Goal: Task Accomplishment & Management: Manage account settings

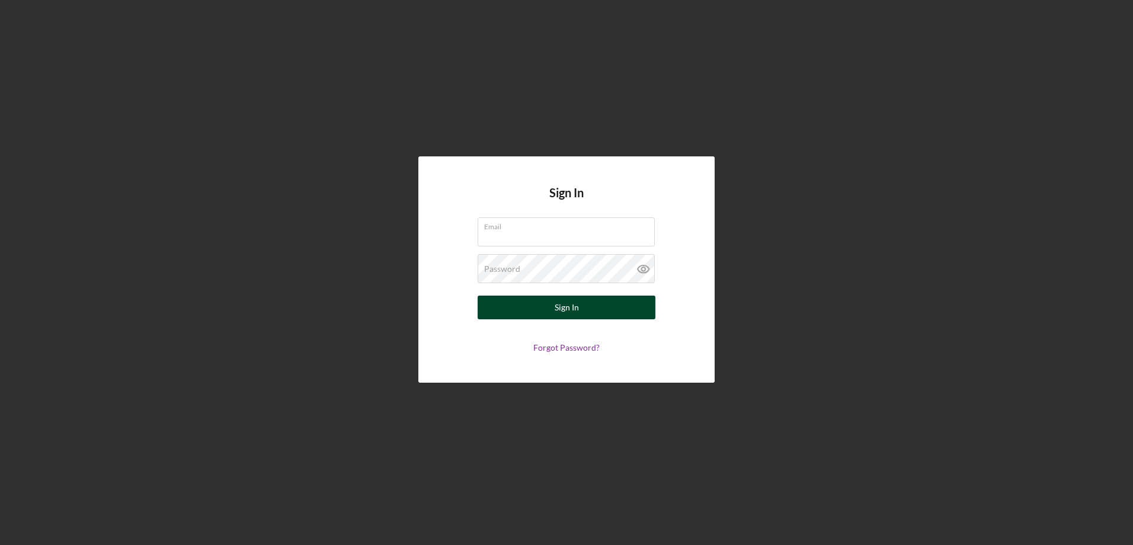
type input "[EMAIL_ADDRESS][DOMAIN_NAME]"
click at [556, 311] on div "Sign In" at bounding box center [567, 308] width 24 height 24
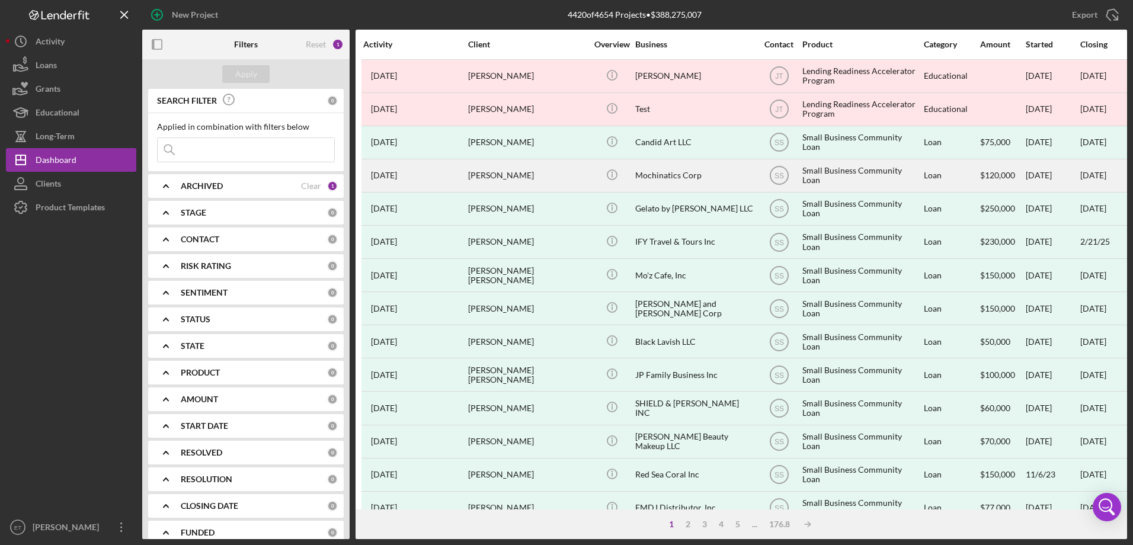
click at [528, 182] on div "[PERSON_NAME]" at bounding box center [527, 175] width 119 height 31
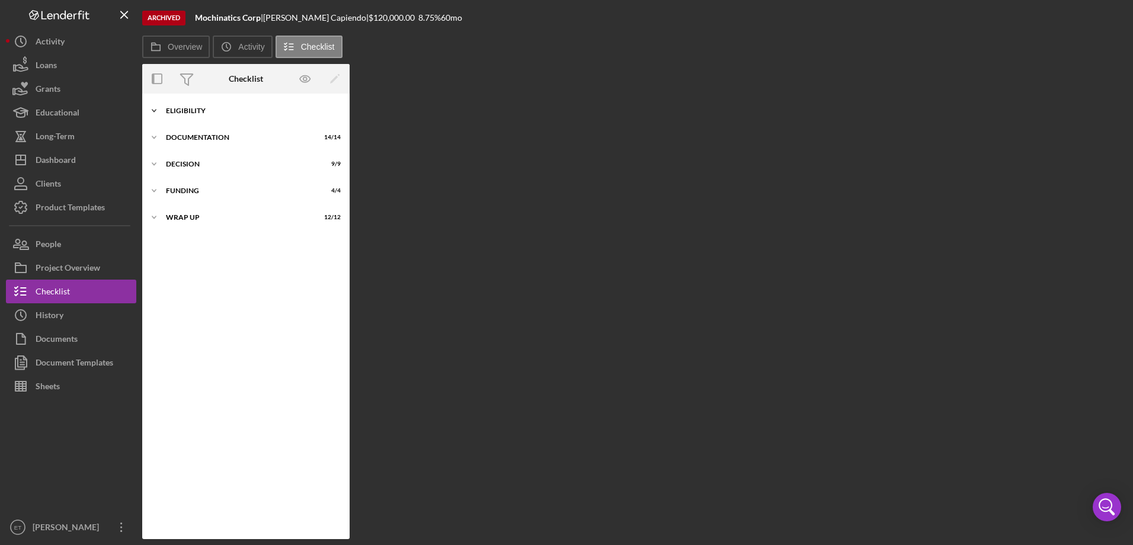
click at [195, 119] on div "Icon/Expander Eligibility 6 / 6" at bounding box center [245, 111] width 207 height 24
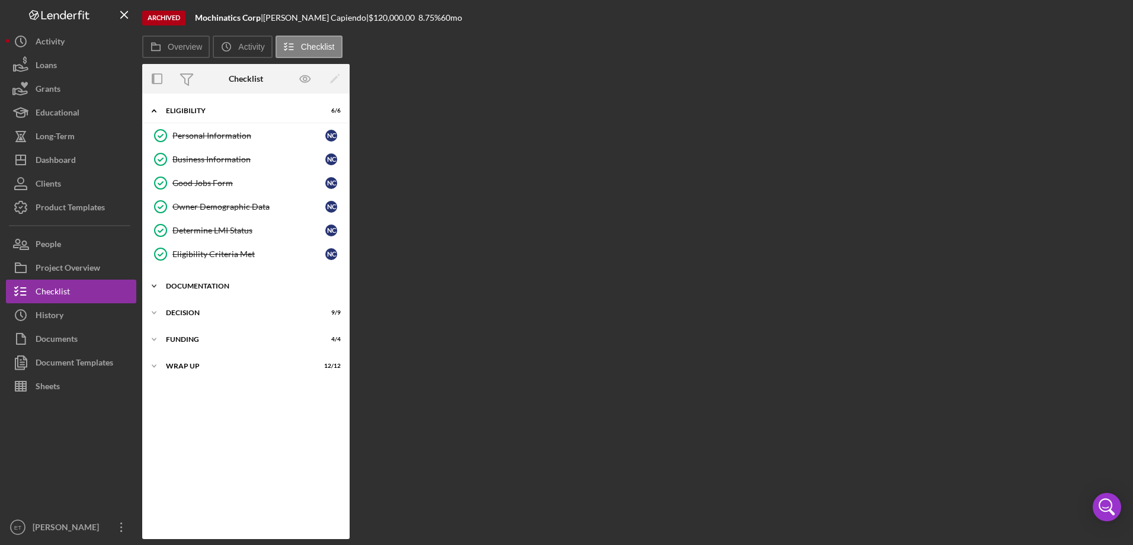
click at [194, 281] on div "Icon/Expander Documentation 14 / 14" at bounding box center [245, 286] width 207 height 24
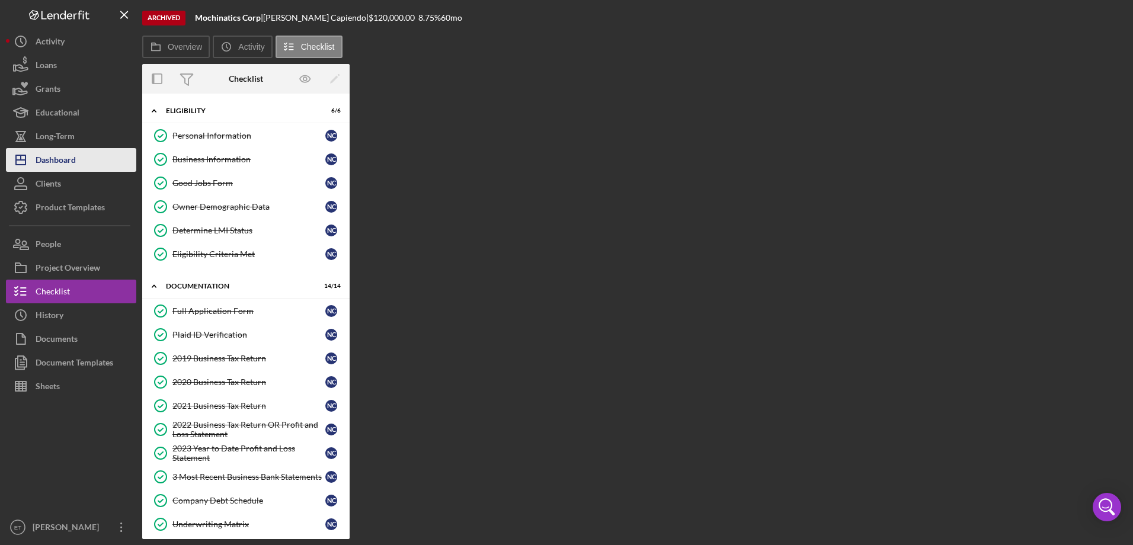
click at [55, 158] on div "Dashboard" at bounding box center [56, 161] width 40 height 27
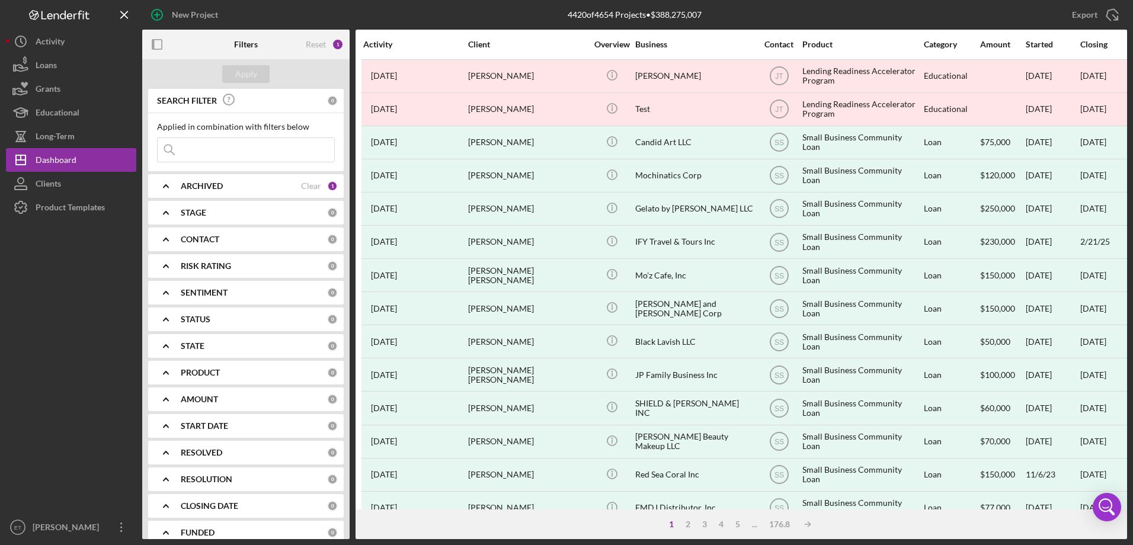
click at [212, 191] on b "ARCHIVED" at bounding box center [202, 185] width 42 height 9
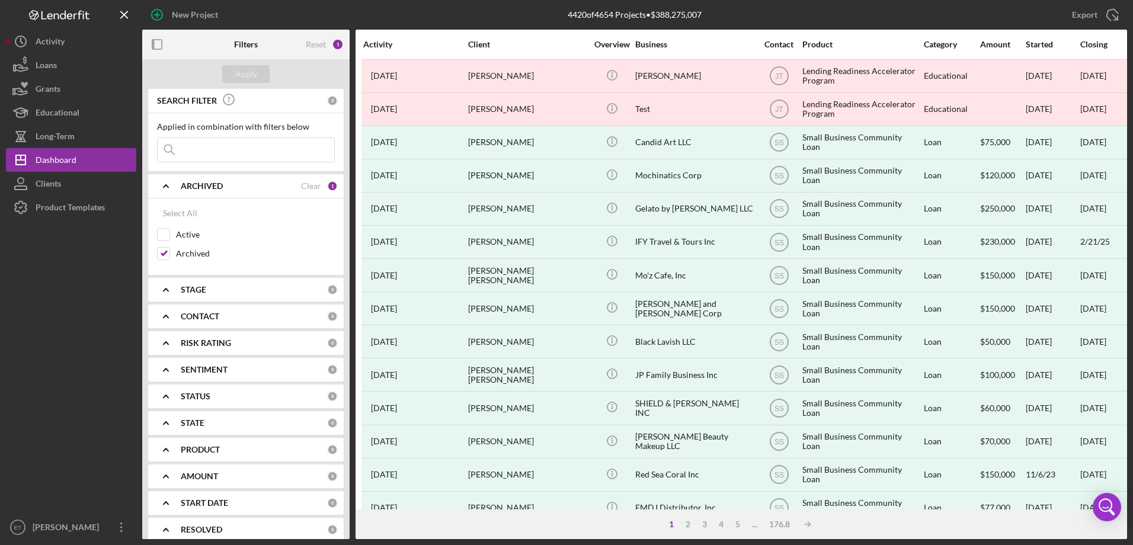
click at [212, 191] on b "ARCHIVED" at bounding box center [202, 185] width 42 height 9
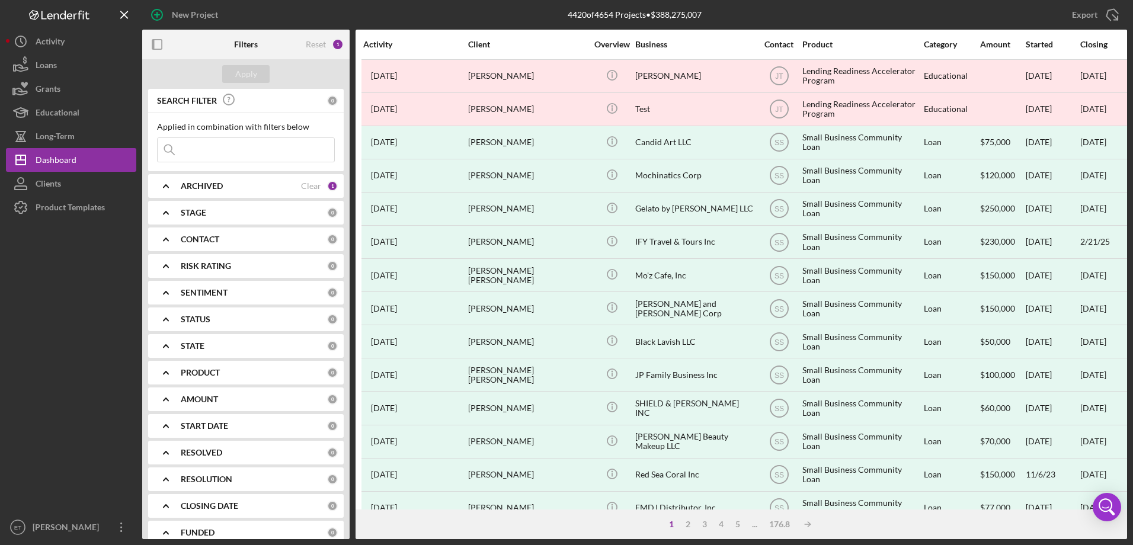
click at [212, 191] on b "ARCHIVED" at bounding box center [202, 185] width 42 height 9
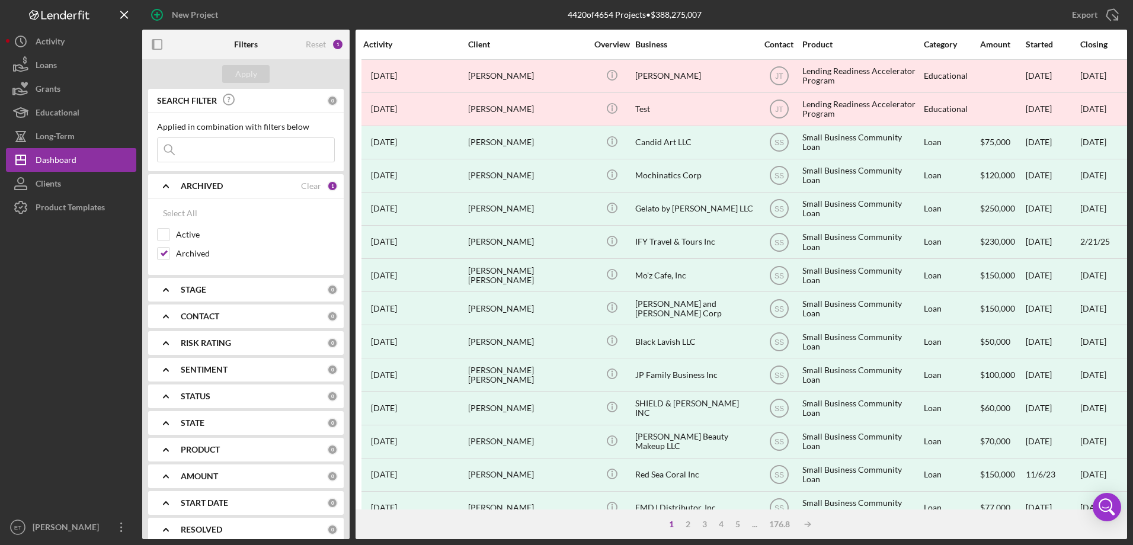
click at [212, 191] on b "ARCHIVED" at bounding box center [202, 185] width 42 height 9
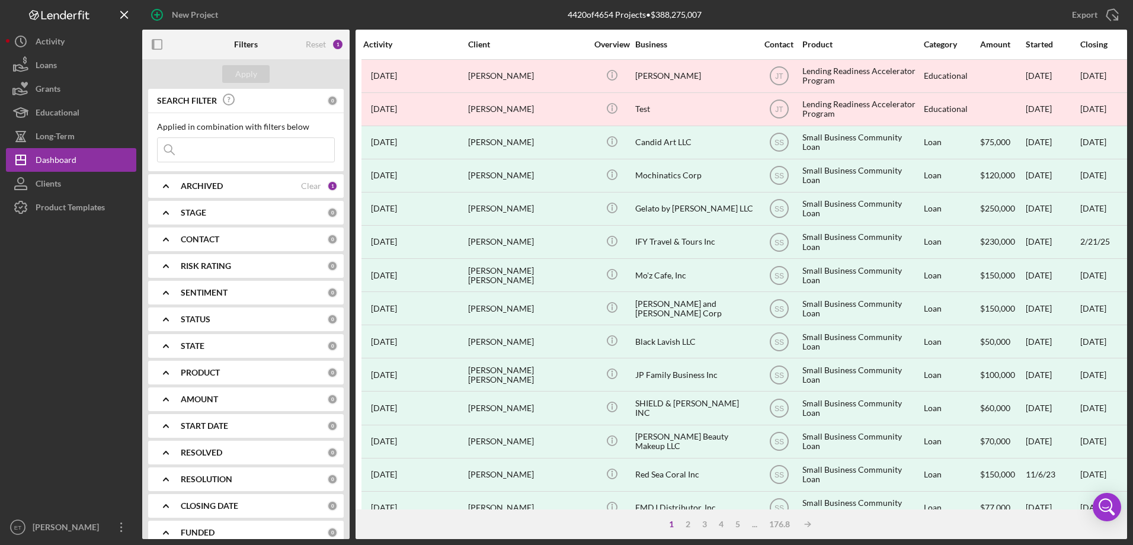
click at [212, 191] on b "ARCHIVED" at bounding box center [202, 185] width 42 height 9
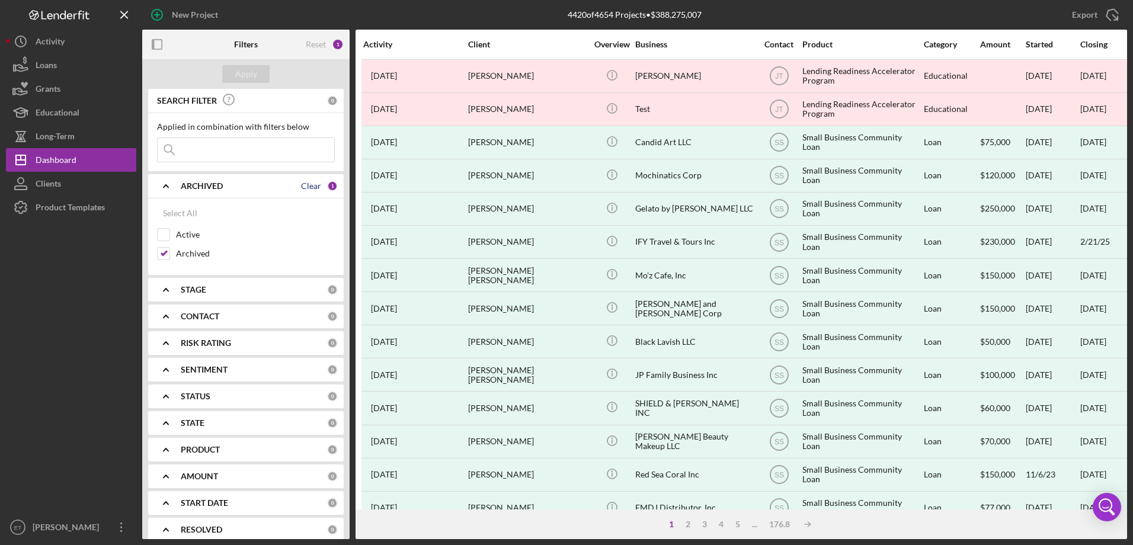
click at [316, 187] on div "Clear" at bounding box center [311, 185] width 20 height 9
checkbox input "false"
click at [261, 61] on div "Apply" at bounding box center [245, 74] width 207 height 30
click at [256, 71] on div "Apply" at bounding box center [246, 74] width 22 height 18
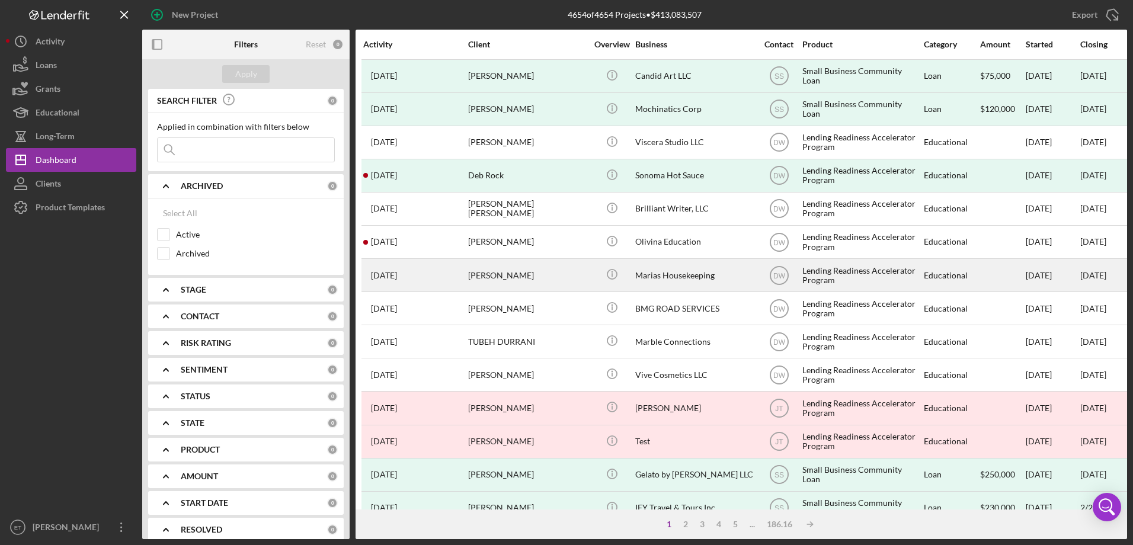
click at [663, 287] on div "Marias Housekeeping" at bounding box center [694, 275] width 119 height 31
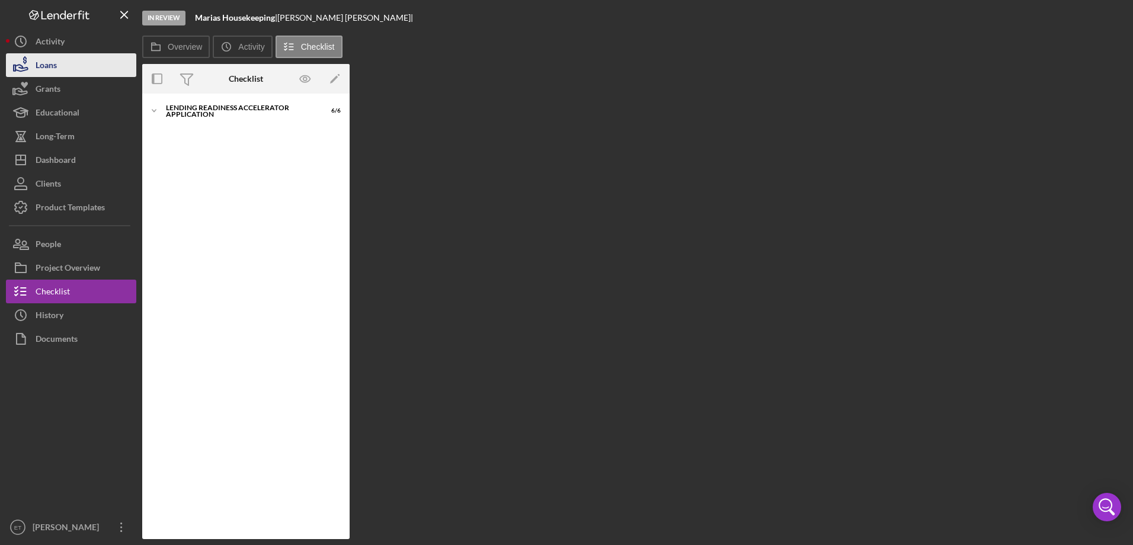
click at [60, 72] on button "Loans" at bounding box center [71, 65] width 130 height 24
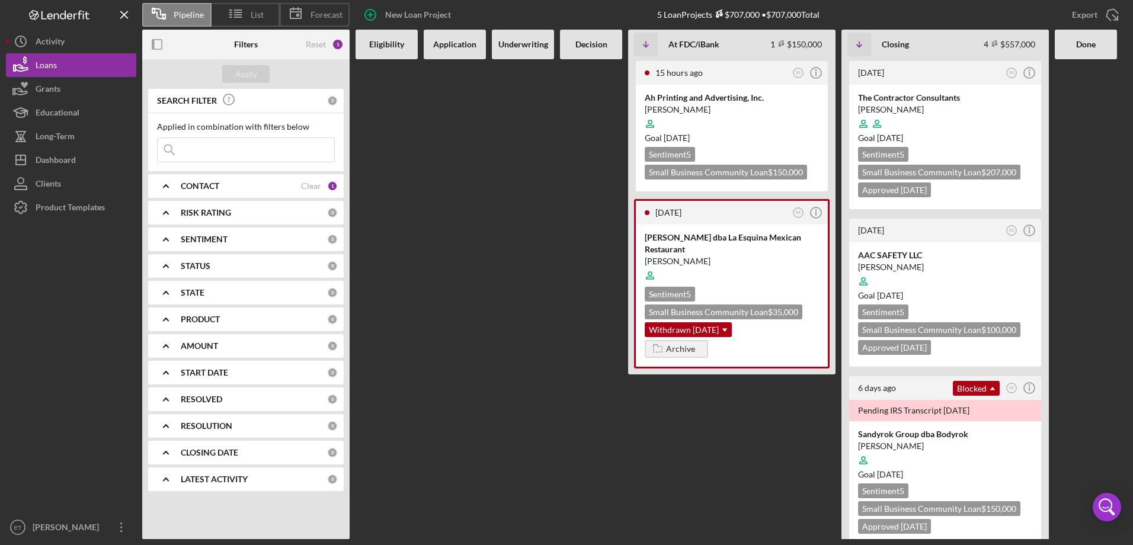
click at [184, 183] on b "CONTACT" at bounding box center [200, 185] width 39 height 9
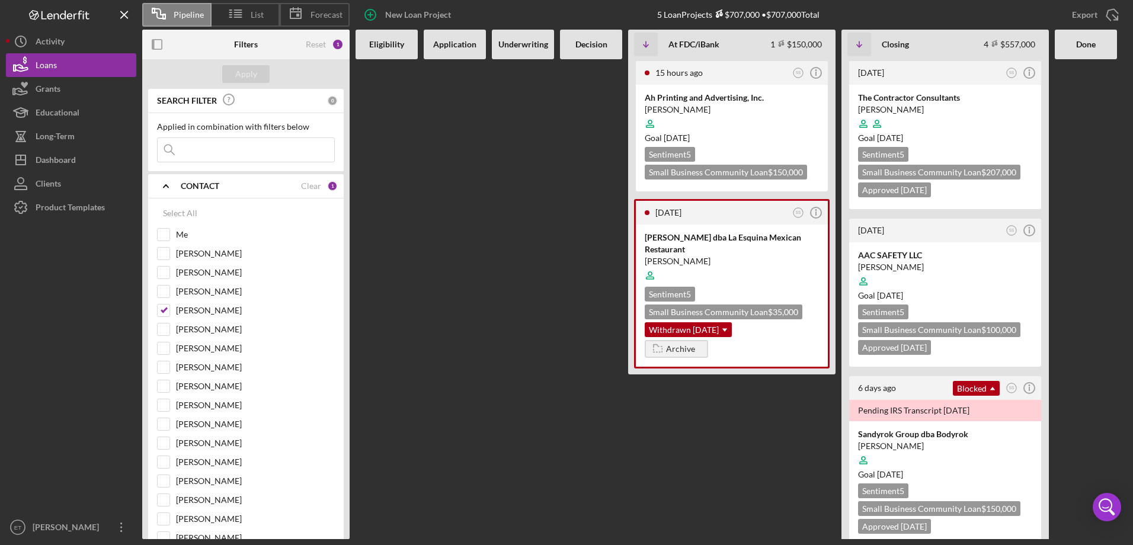
click at [193, 183] on b "CONTACT" at bounding box center [200, 185] width 39 height 9
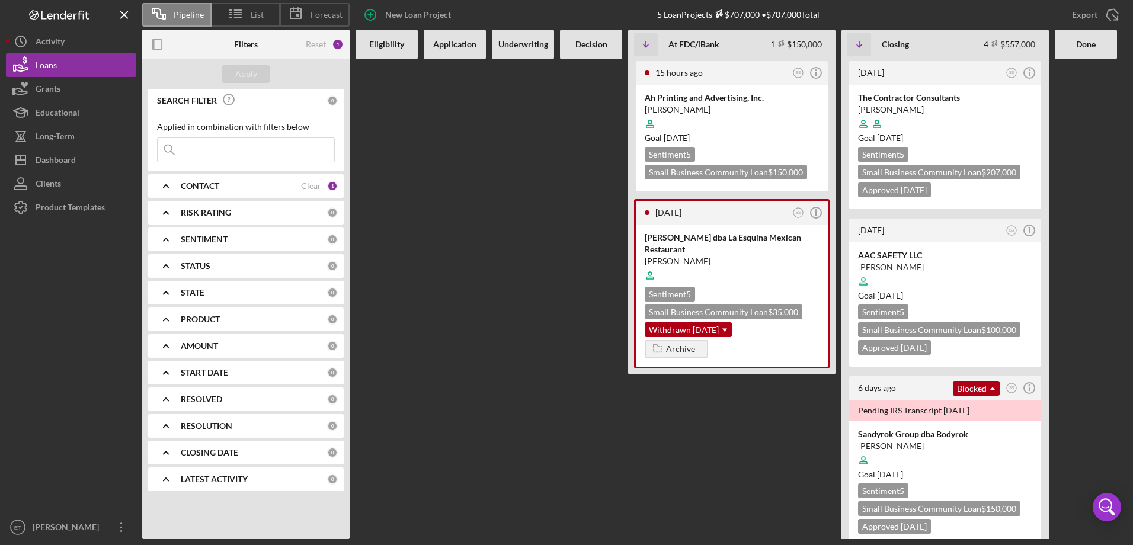
click at [193, 183] on b "CONTACT" at bounding box center [200, 185] width 39 height 9
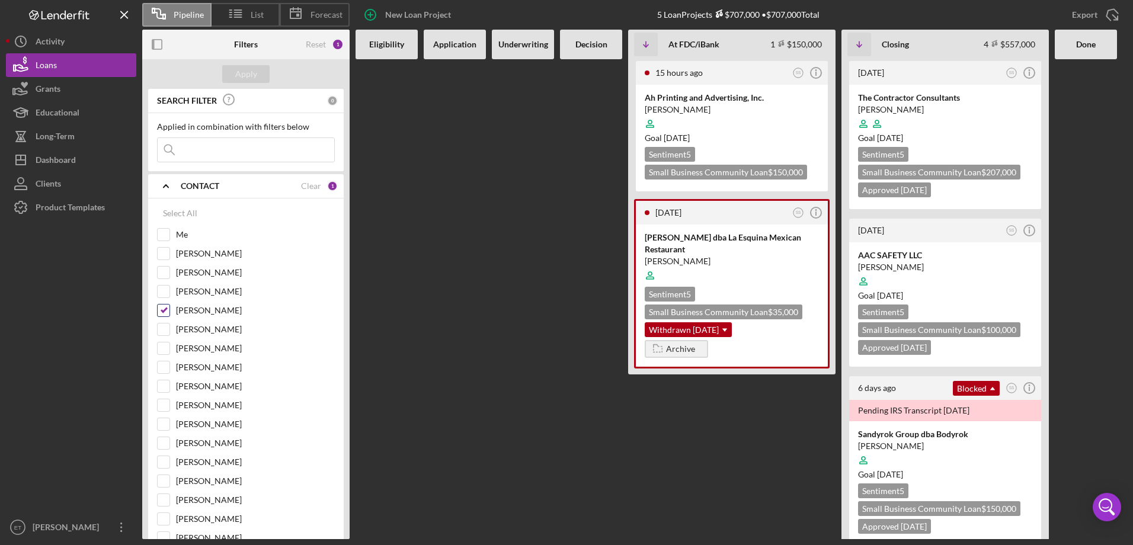
click at [193, 308] on label "[PERSON_NAME]" at bounding box center [255, 311] width 159 height 12
click at [169, 308] on input "[PERSON_NAME]" at bounding box center [164, 311] width 12 height 12
checkbox input "false"
click at [256, 78] on div "Apply" at bounding box center [246, 74] width 22 height 18
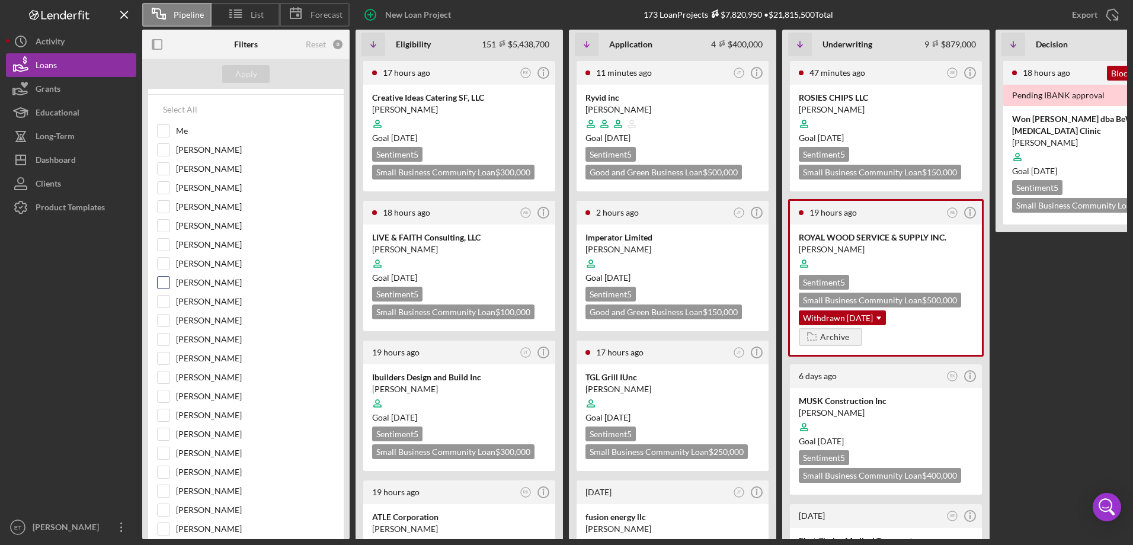
scroll to position [119, 0]
click at [454, 252] on div at bounding box center [459, 263] width 174 height 23
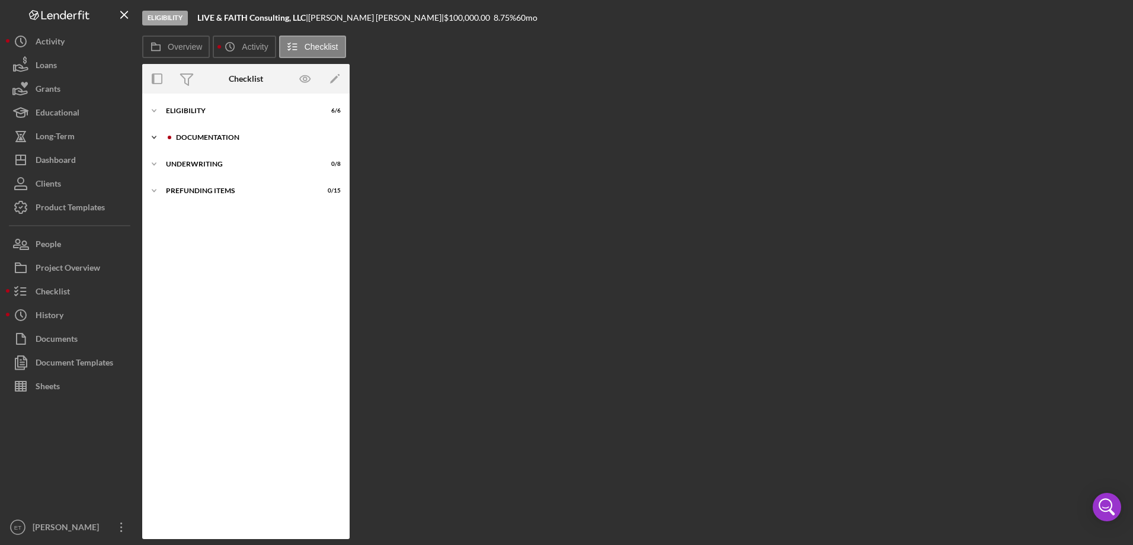
click at [213, 136] on div "Documentation" at bounding box center [255, 137] width 159 height 7
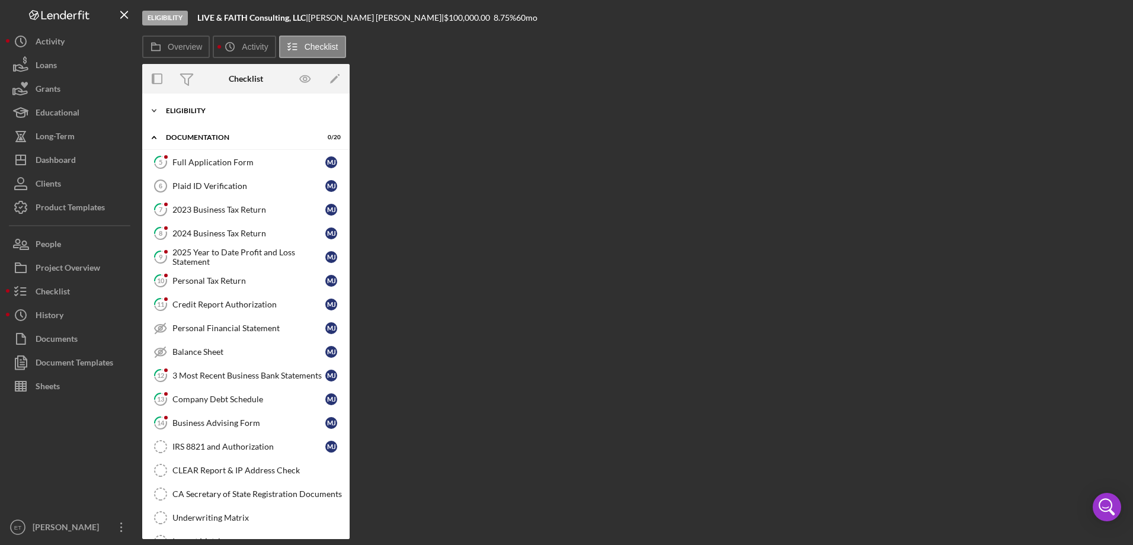
click at [214, 112] on div "Eligibility" at bounding box center [250, 110] width 169 height 7
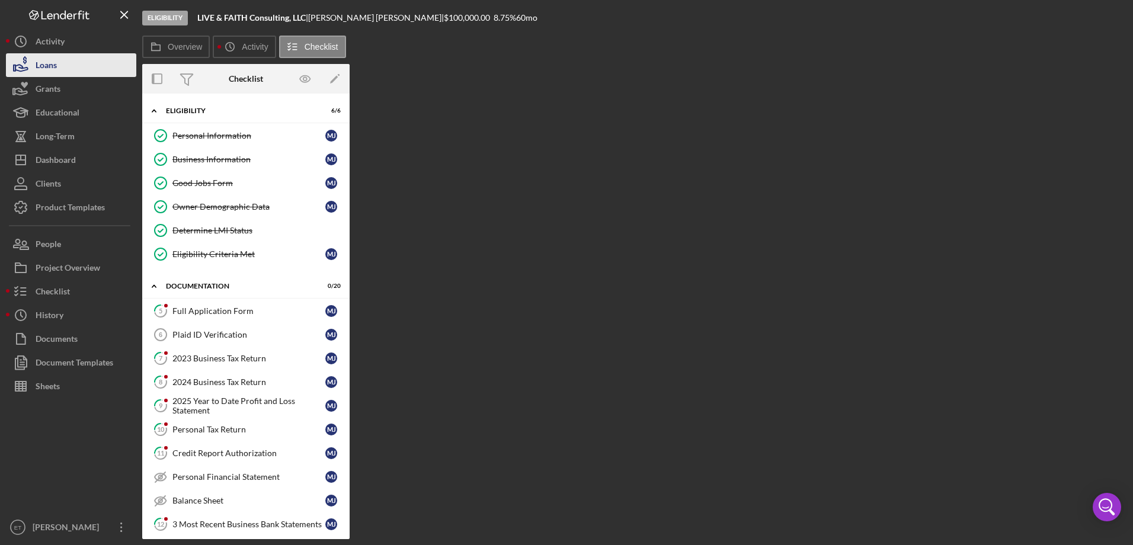
click at [73, 73] on button "Loans" at bounding box center [71, 65] width 130 height 24
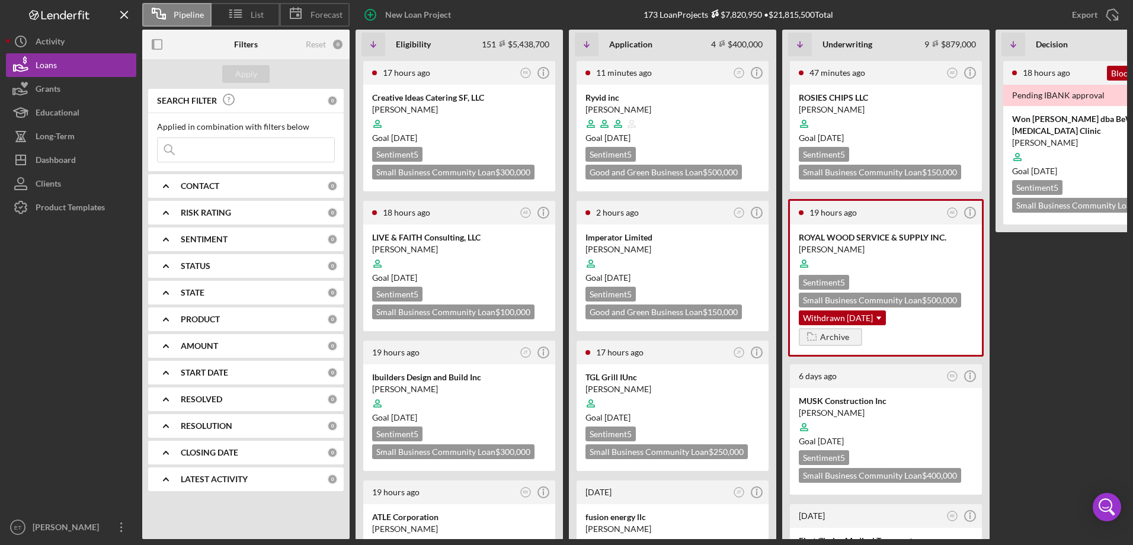
click at [219, 187] on b "CONTACT" at bounding box center [200, 185] width 39 height 9
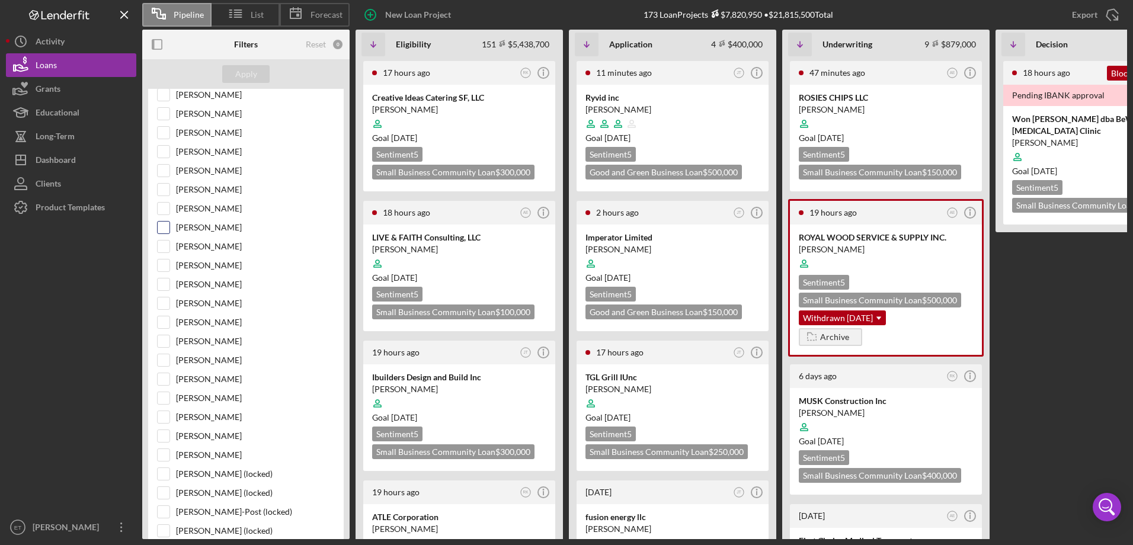
scroll to position [119, 0]
click at [210, 286] on label "[PERSON_NAME]" at bounding box center [255, 287] width 159 height 12
click at [169, 286] on input "[PERSON_NAME]" at bounding box center [164, 287] width 12 height 12
checkbox input "true"
click at [261, 77] on button "Apply" at bounding box center [245, 74] width 47 height 18
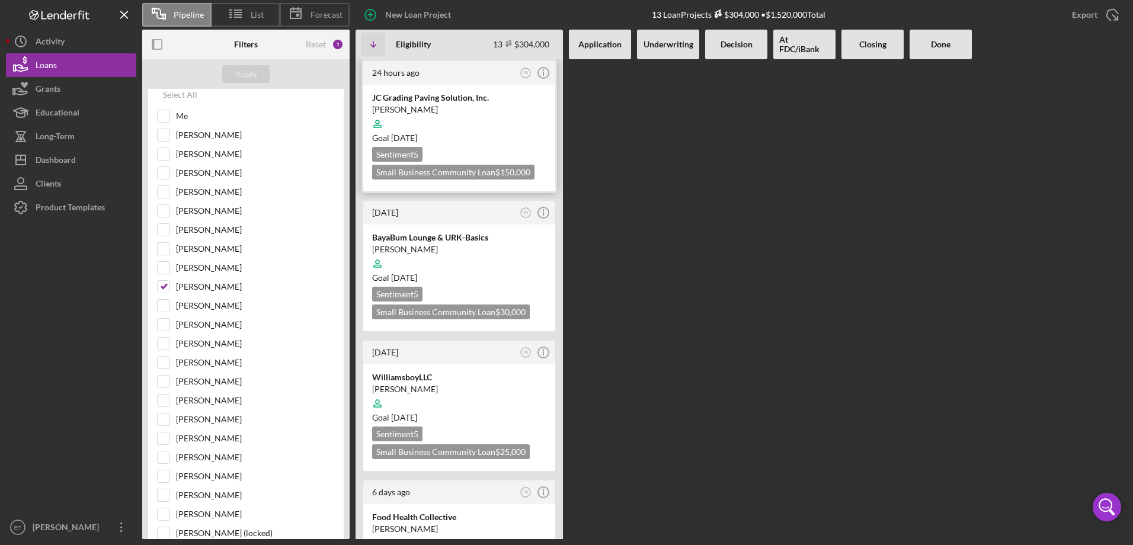
click at [459, 130] on div at bounding box center [459, 124] width 174 height 23
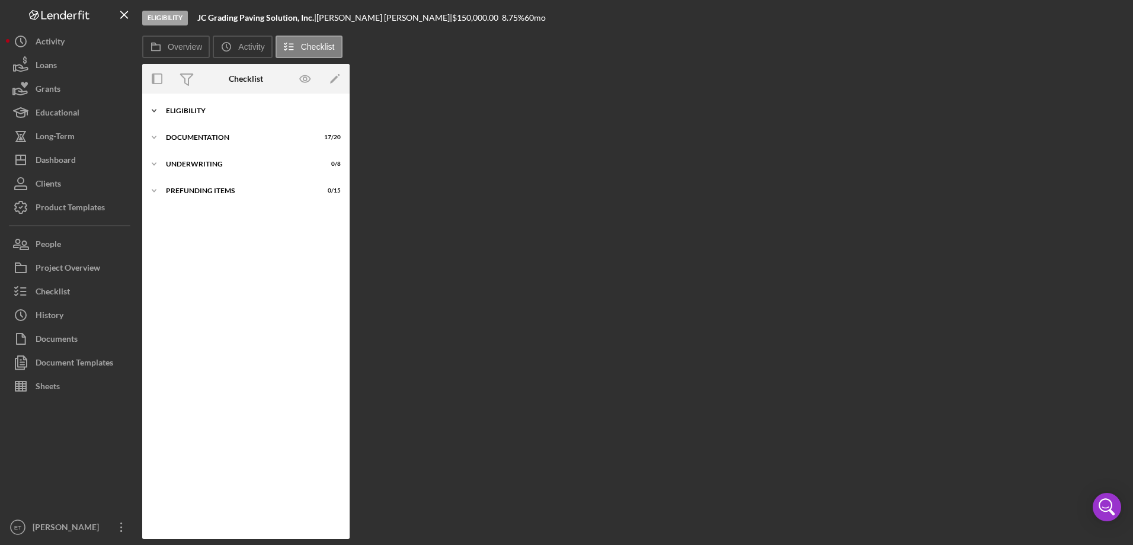
click at [213, 107] on div "Icon/Expander Eligibility 6 / 6" at bounding box center [245, 111] width 207 height 24
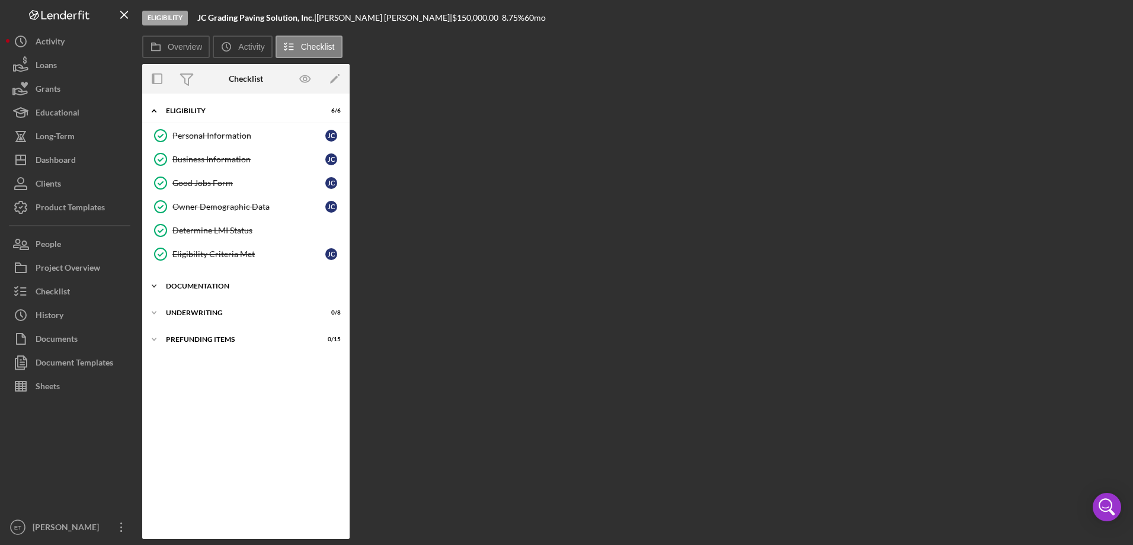
click at [233, 288] on div "Documentation" at bounding box center [250, 286] width 169 height 7
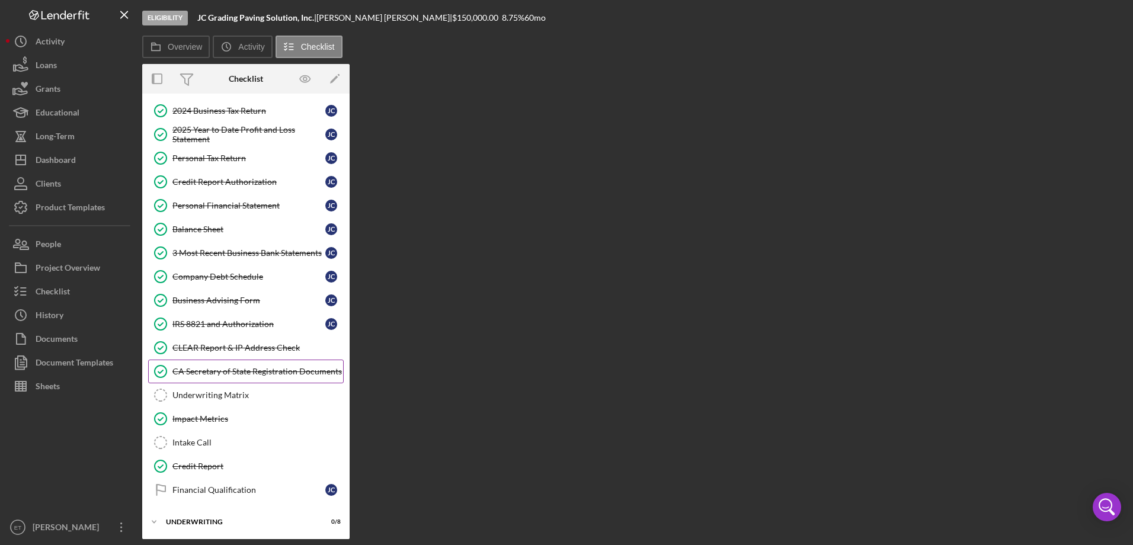
scroll to position [299, 0]
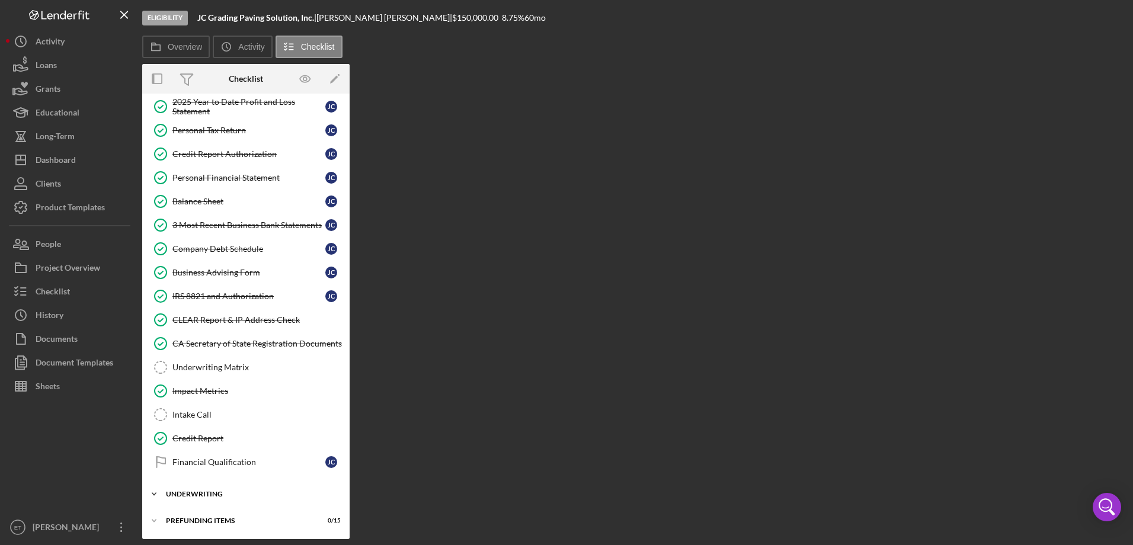
click at [218, 491] on div "Underwriting" at bounding box center [250, 494] width 169 height 7
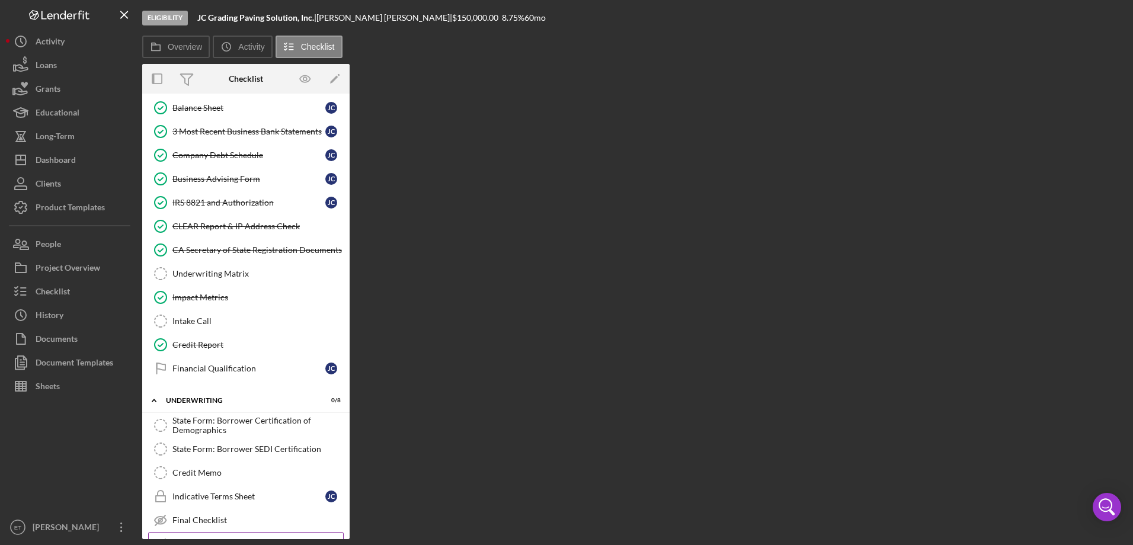
scroll to position [495, 0]
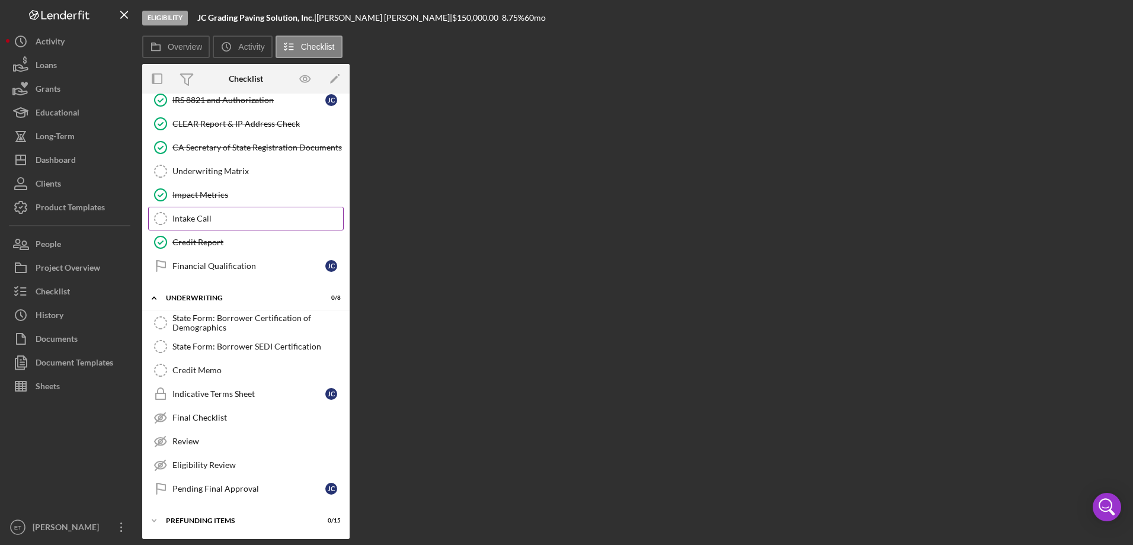
click at [216, 223] on div "Intake Call" at bounding box center [257, 218] width 171 height 9
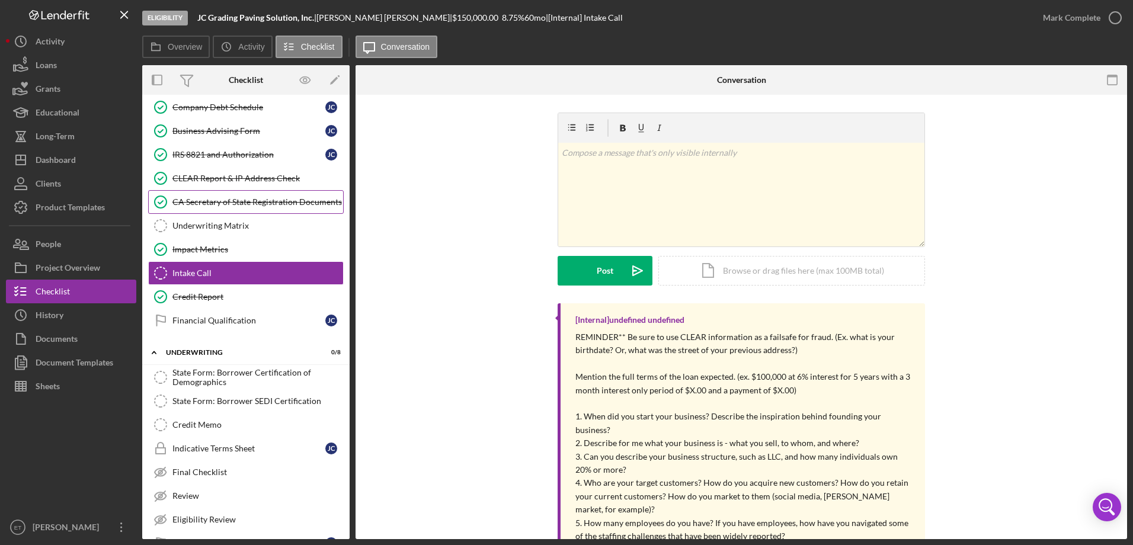
scroll to position [377, 0]
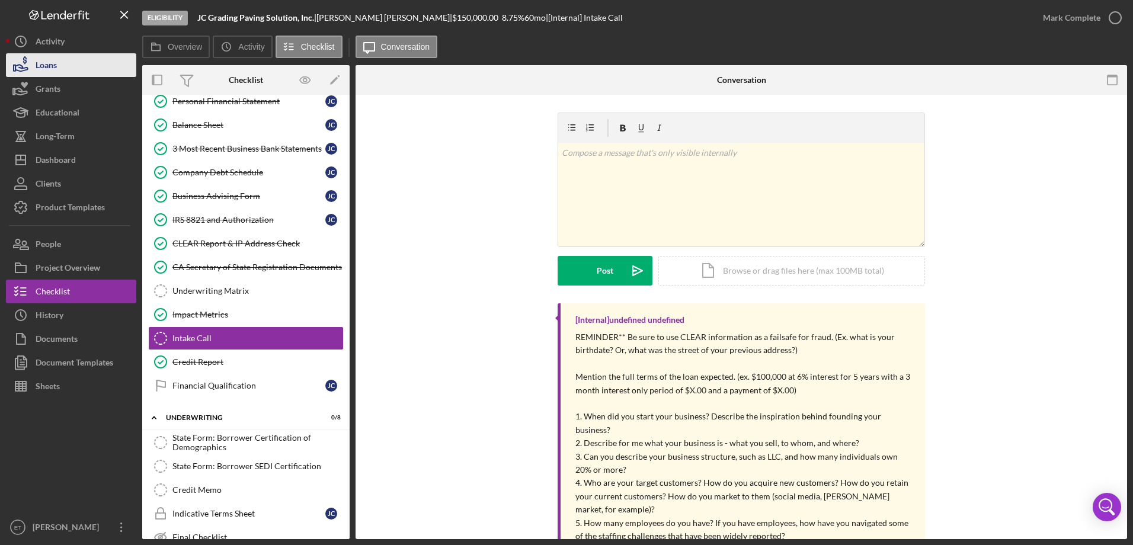
click at [68, 76] on button "Loans" at bounding box center [71, 65] width 130 height 24
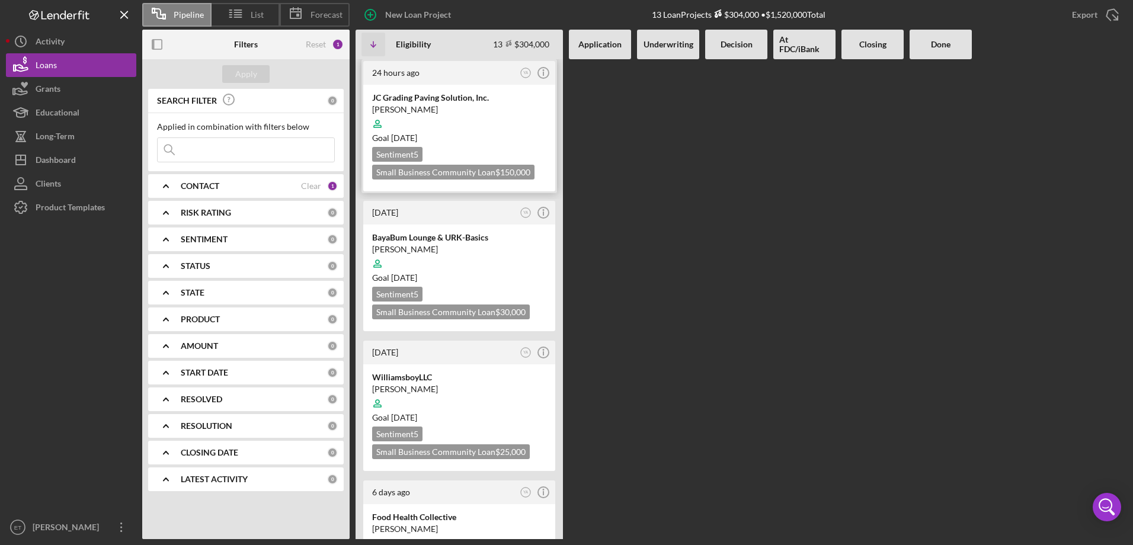
click at [468, 126] on div at bounding box center [459, 124] width 174 height 23
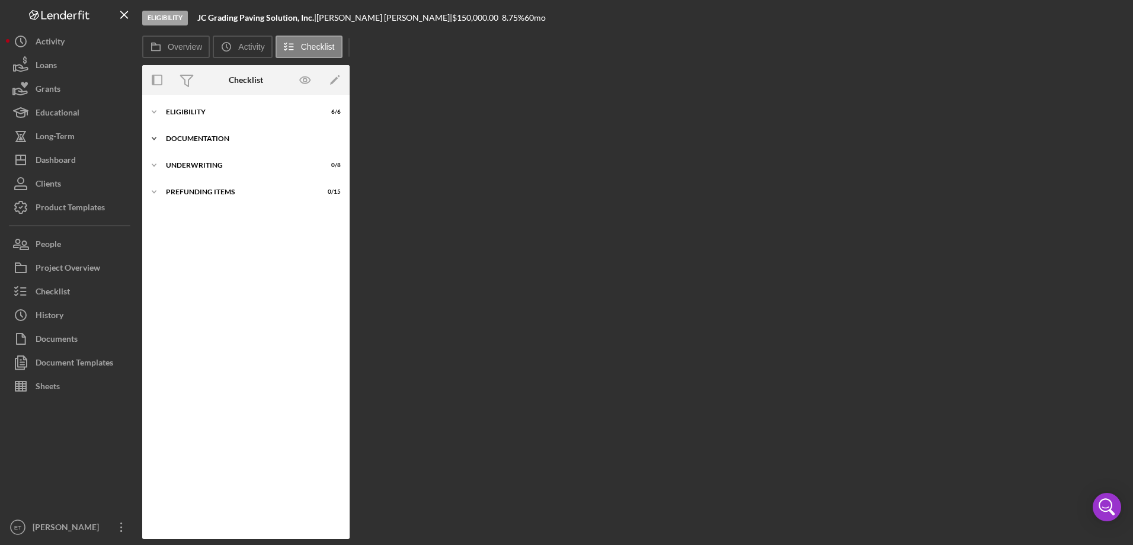
click at [190, 134] on div "Icon/Expander Documentation 17 / 20" at bounding box center [245, 139] width 207 height 24
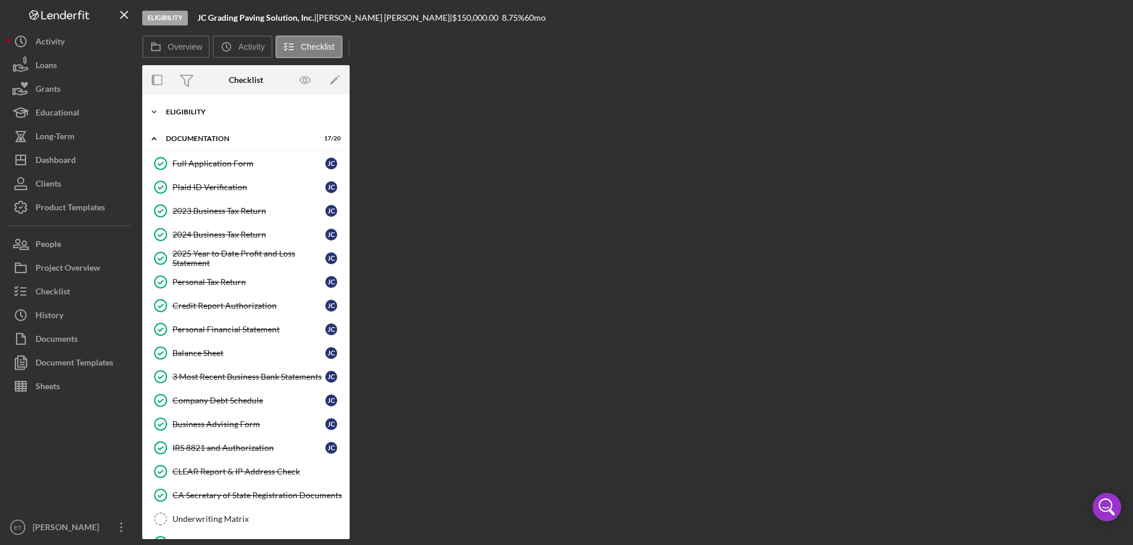
click at [187, 113] on div "Eligibility" at bounding box center [250, 111] width 169 height 7
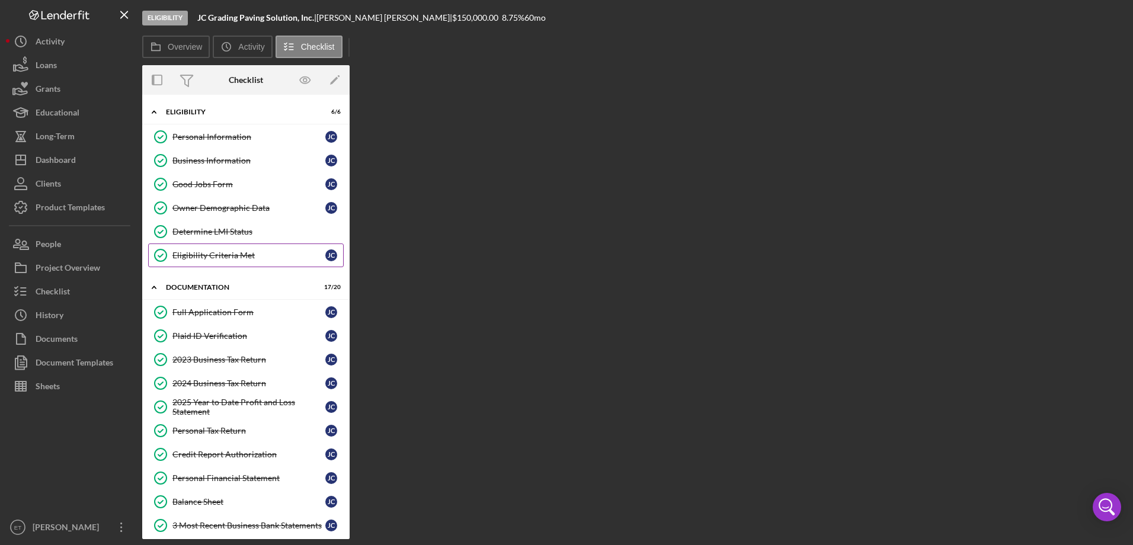
click at [223, 248] on link "Eligibility Criteria Met Eligibility Criteria Met [PERSON_NAME]" at bounding box center [246, 256] width 196 height 24
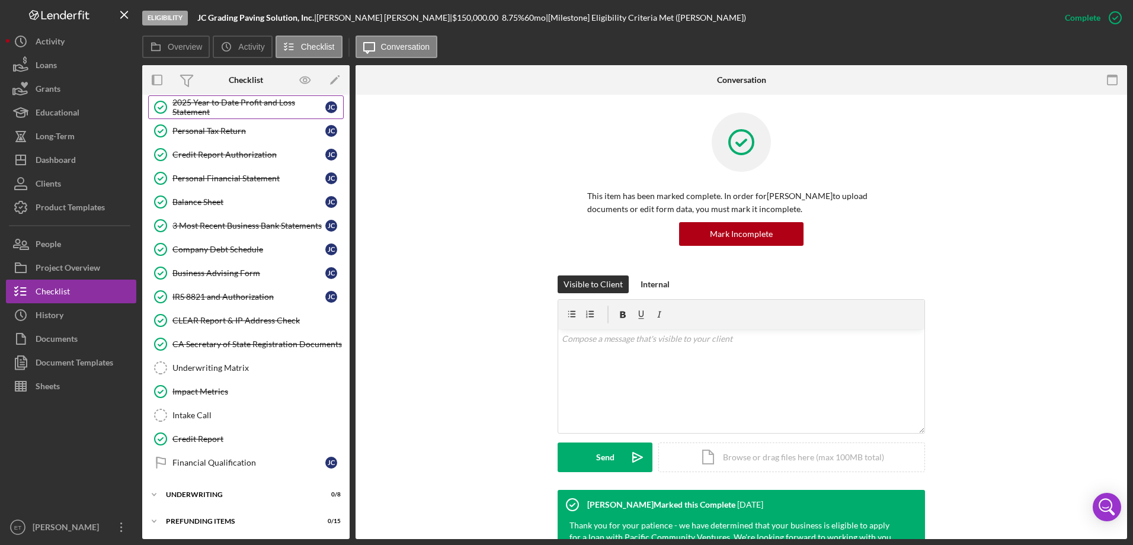
scroll to position [300, 0]
click at [65, 68] on button "Loans" at bounding box center [71, 65] width 130 height 24
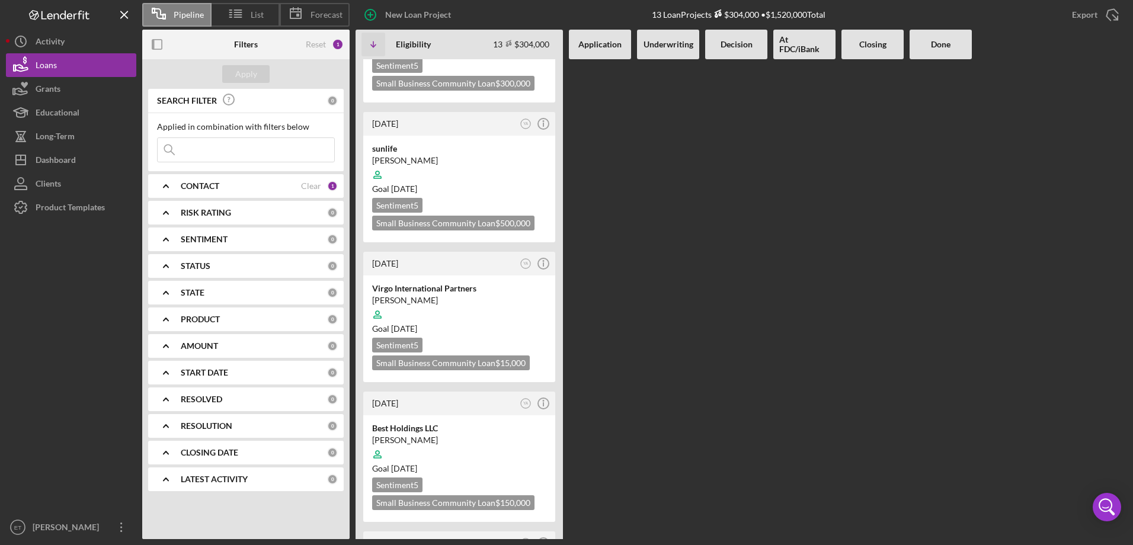
scroll to position [1338, 0]
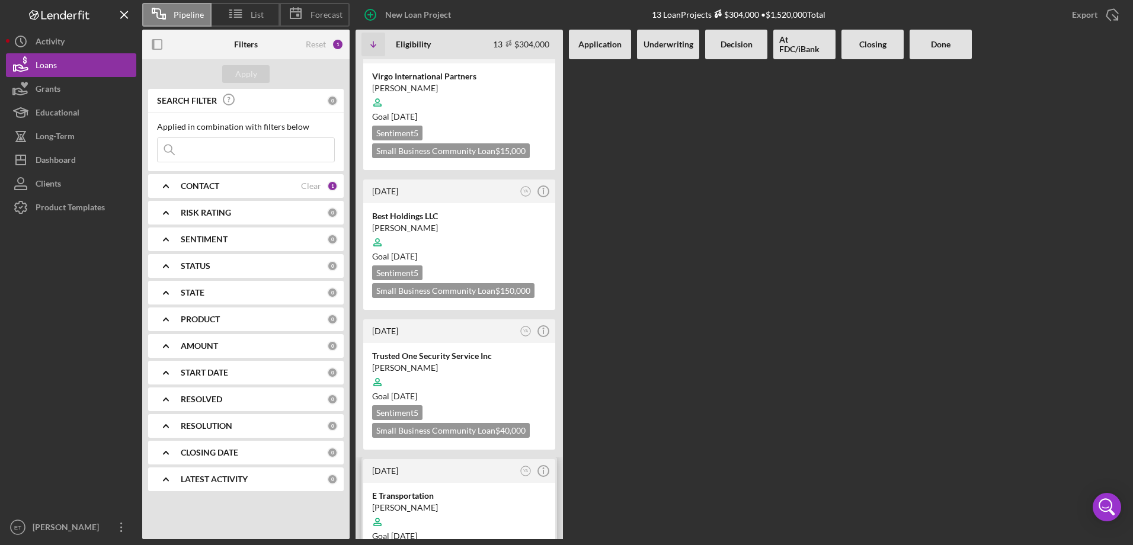
click at [443, 511] on div at bounding box center [459, 522] width 174 height 23
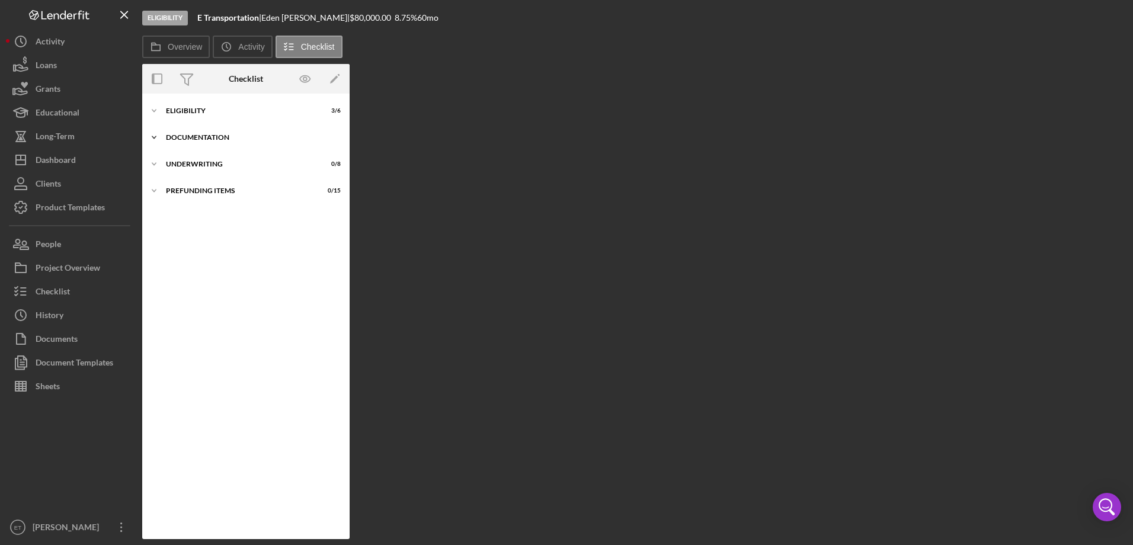
click at [196, 133] on div "Icon/Expander Documentation 0 / 20" at bounding box center [245, 138] width 207 height 24
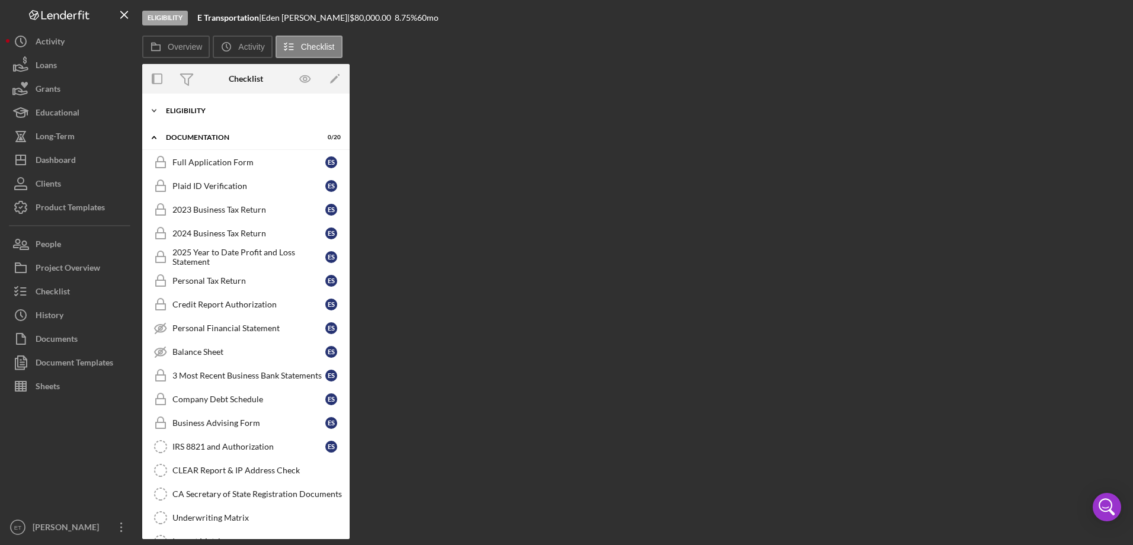
click at [197, 108] on div "Eligibility" at bounding box center [250, 110] width 169 height 7
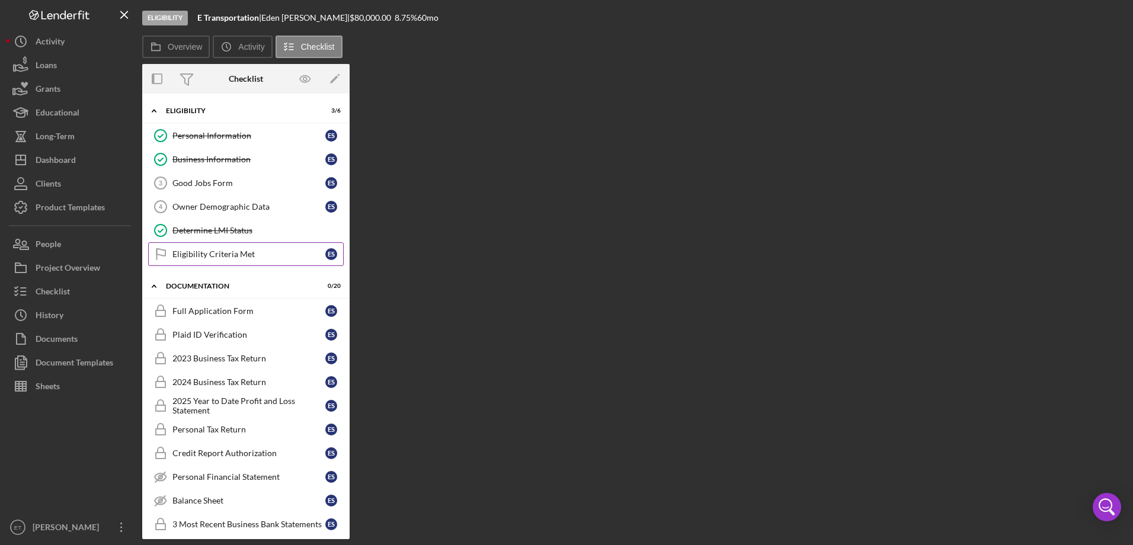
click at [193, 248] on link "Eligibility Criteria Met Eligibility Criteria Met E S" at bounding box center [246, 254] width 196 height 24
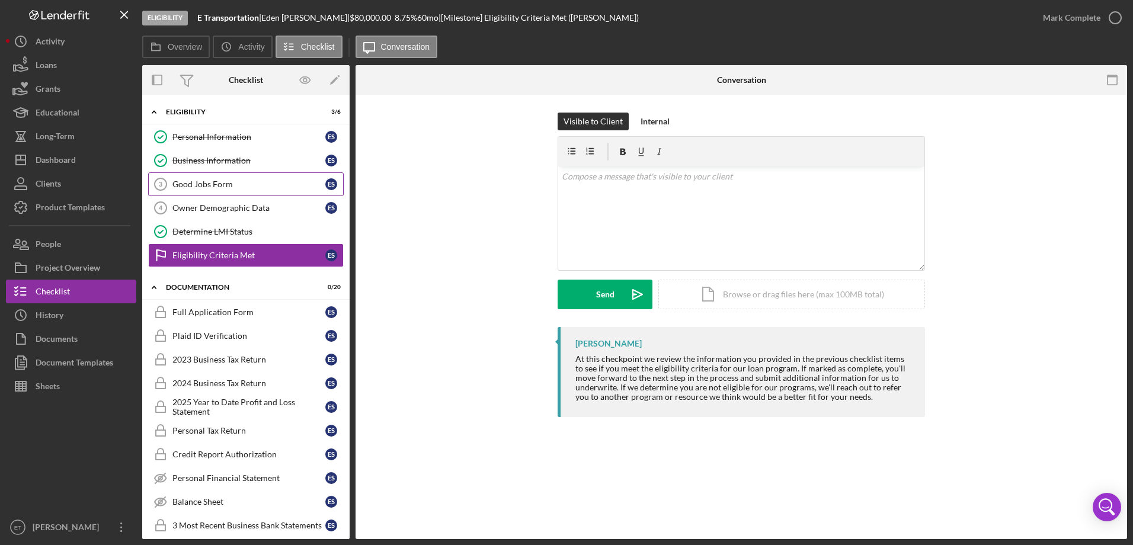
click at [212, 187] on div "Good Jobs Form" at bounding box center [248, 184] width 153 height 9
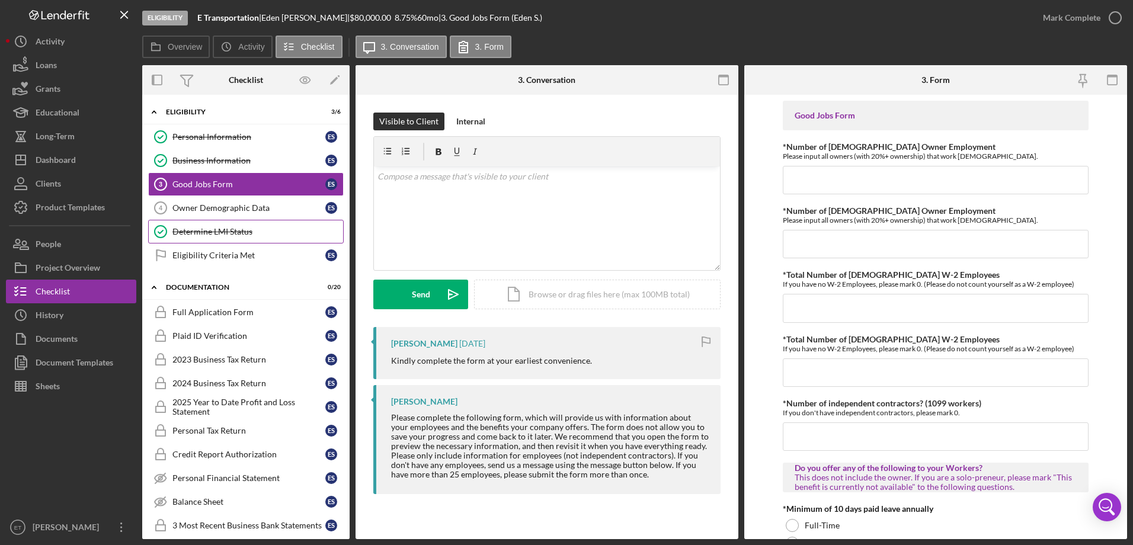
click at [212, 234] on div "Determine LMI Status" at bounding box center [257, 231] width 171 height 9
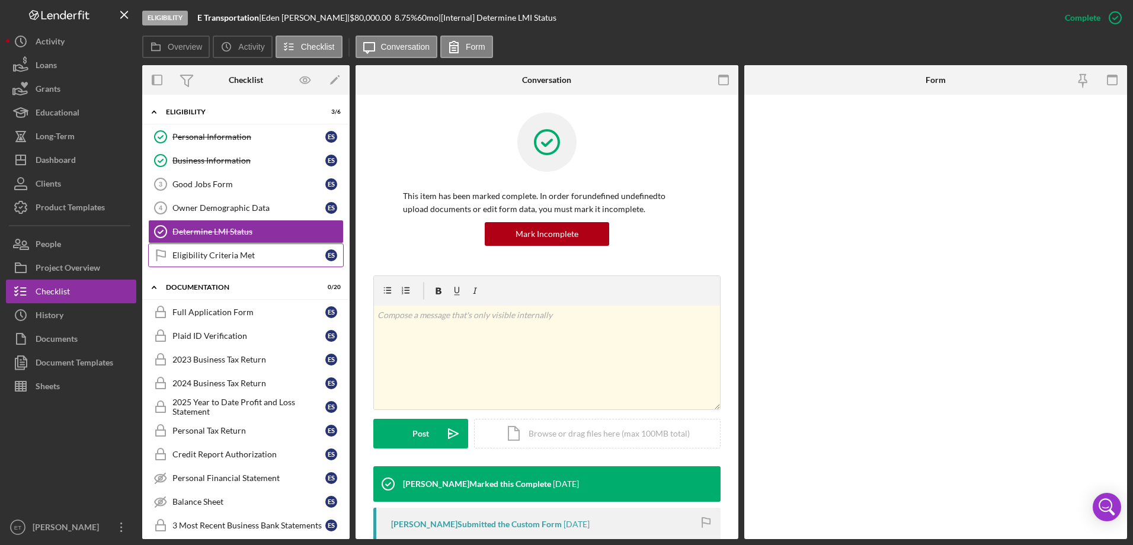
click at [215, 254] on div "Eligibility Criteria Met" at bounding box center [248, 255] width 153 height 9
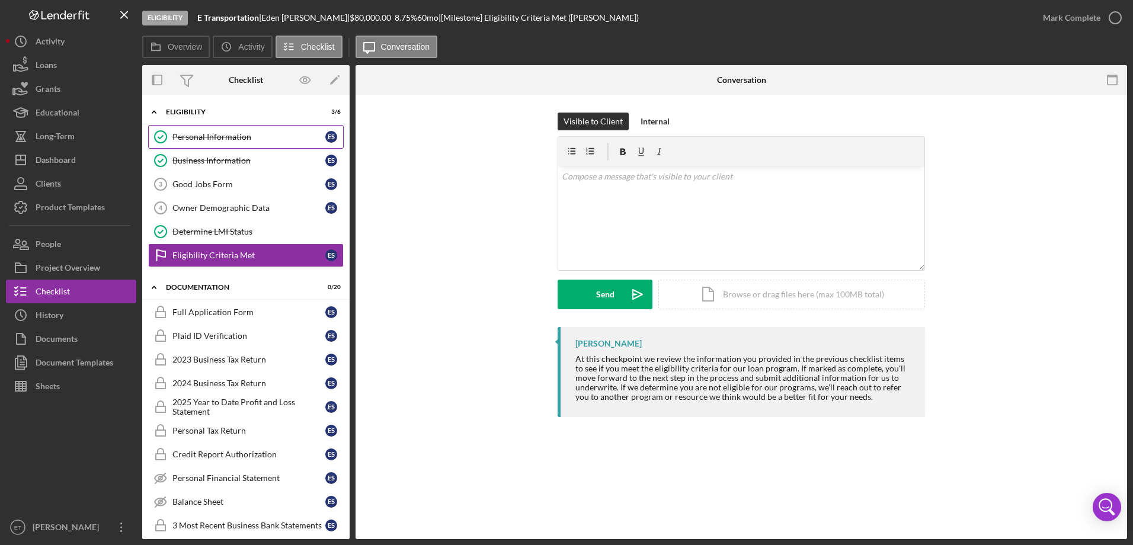
click at [196, 138] on div "Personal Information" at bounding box center [248, 136] width 153 height 9
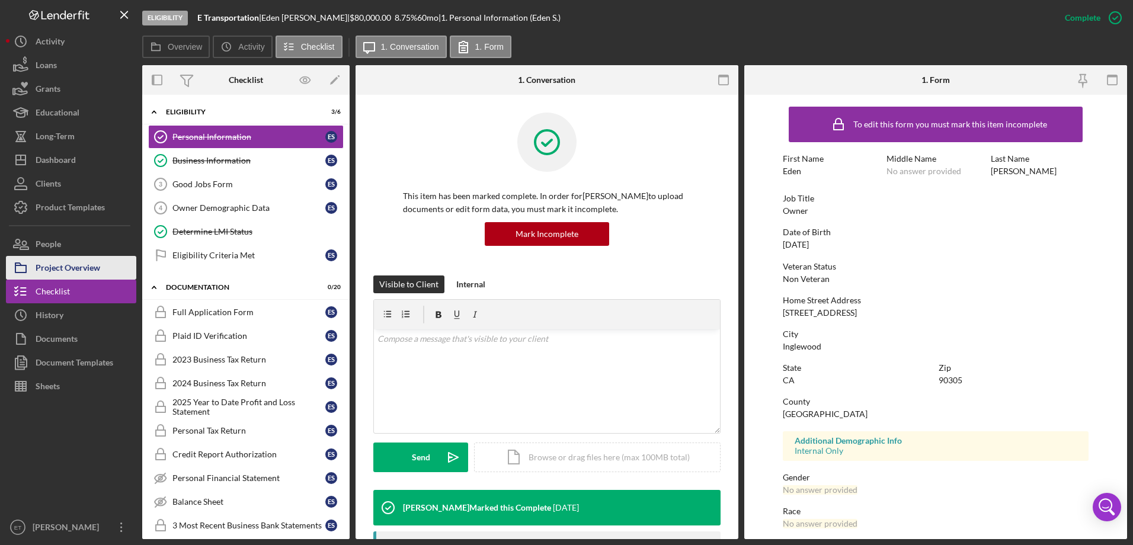
click at [79, 264] on div "Project Overview" at bounding box center [68, 269] width 65 height 27
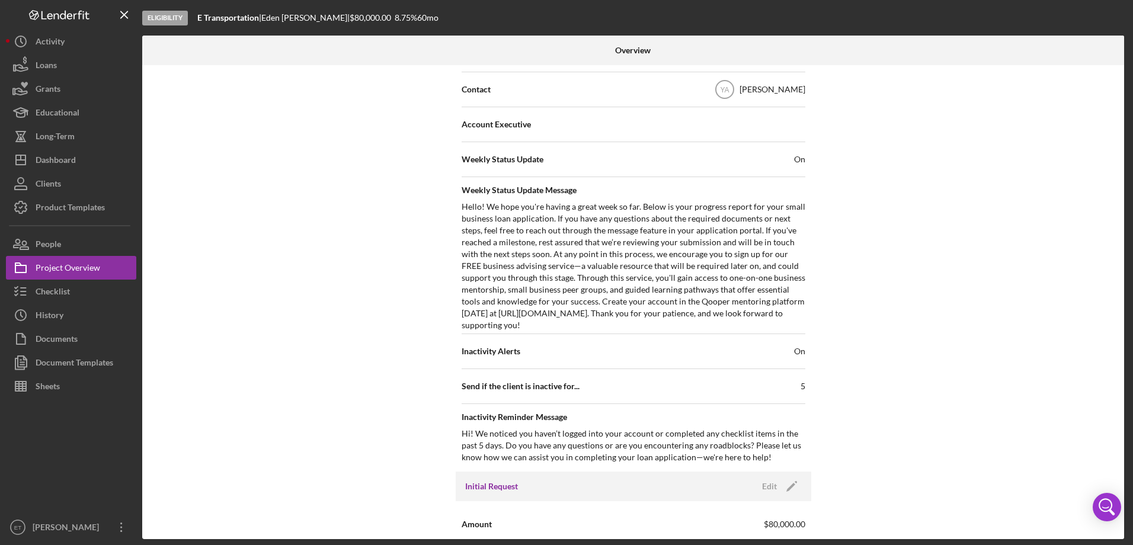
scroll to position [415, 0]
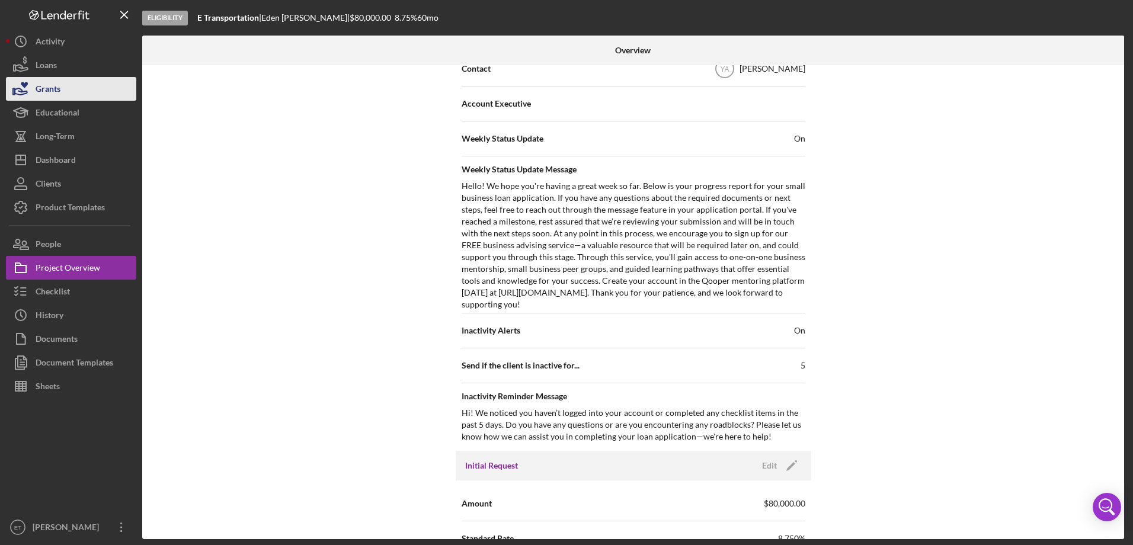
drag, startPoint x: 74, startPoint y: 64, endPoint x: 113, endPoint y: 77, distance: 40.7
click at [74, 64] on button "Loans" at bounding box center [71, 65] width 130 height 24
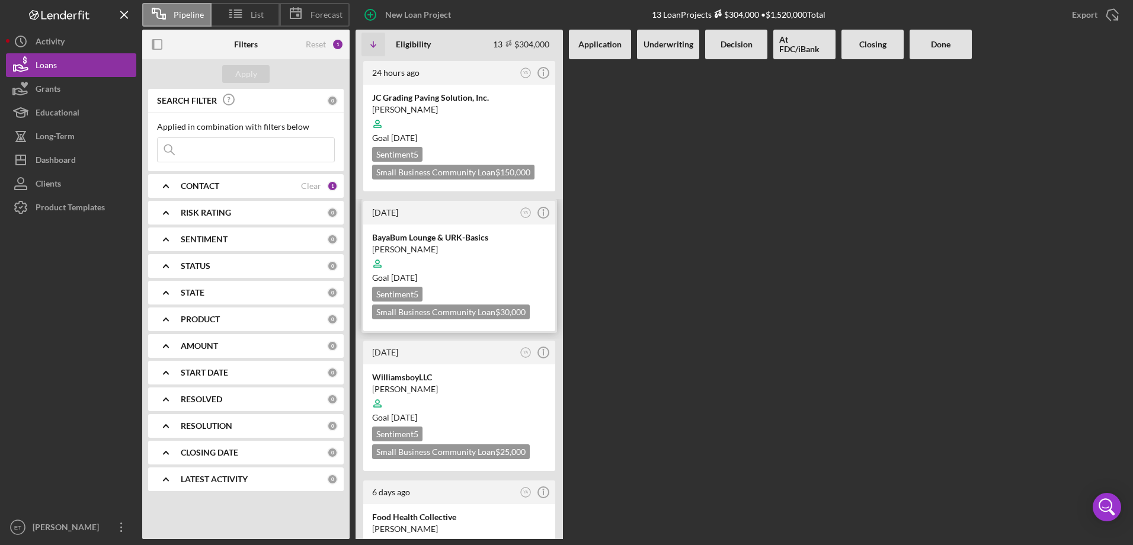
click at [476, 268] on div at bounding box center [459, 263] width 174 height 23
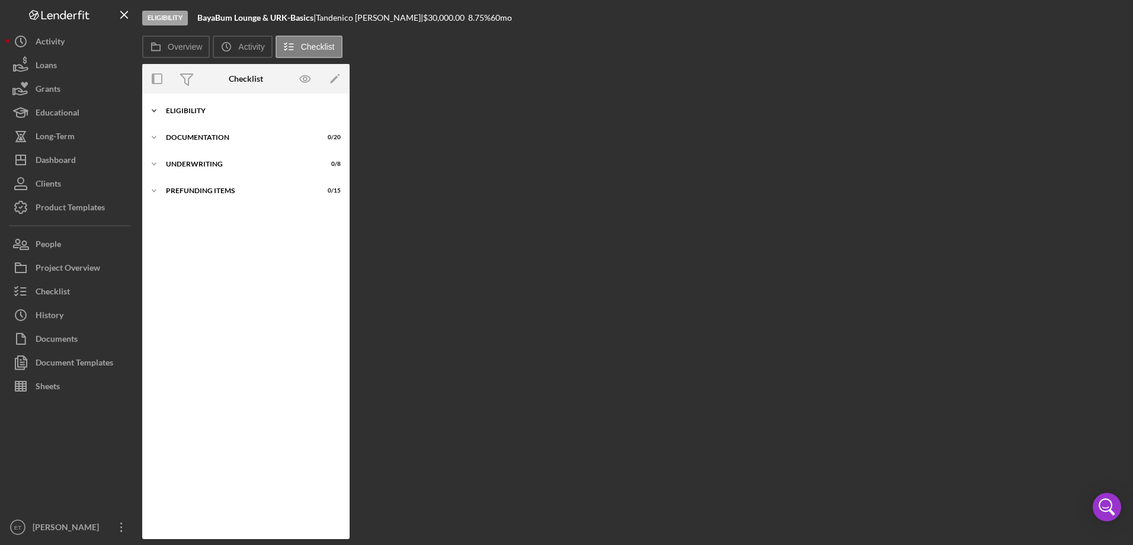
click at [255, 114] on div "Eligibility" at bounding box center [250, 110] width 169 height 7
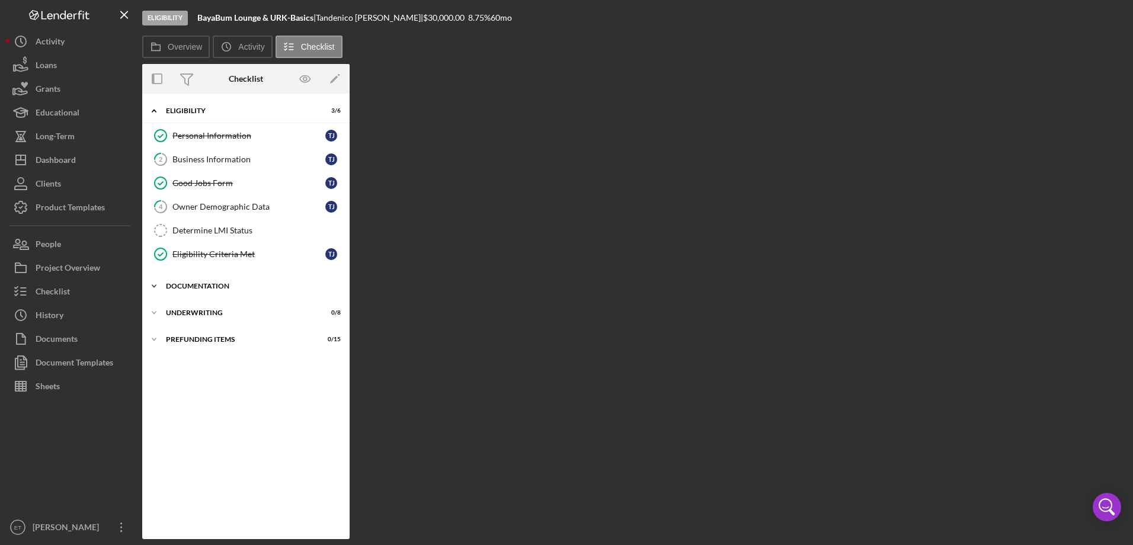
click at [228, 283] on div "Documentation" at bounding box center [250, 286] width 169 height 7
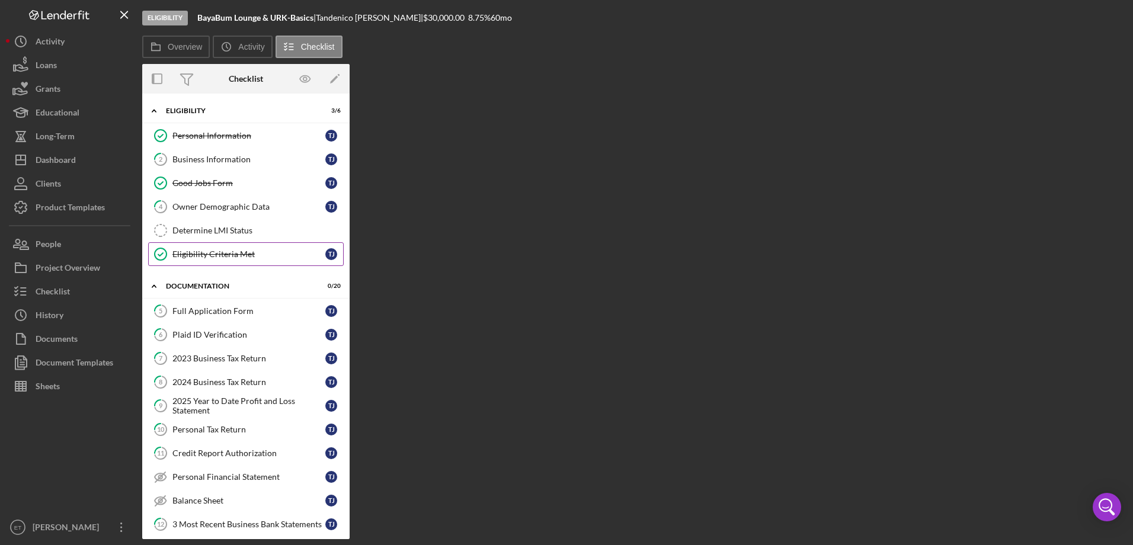
click at [232, 255] on div "Eligibility Criteria Met" at bounding box center [248, 254] width 153 height 9
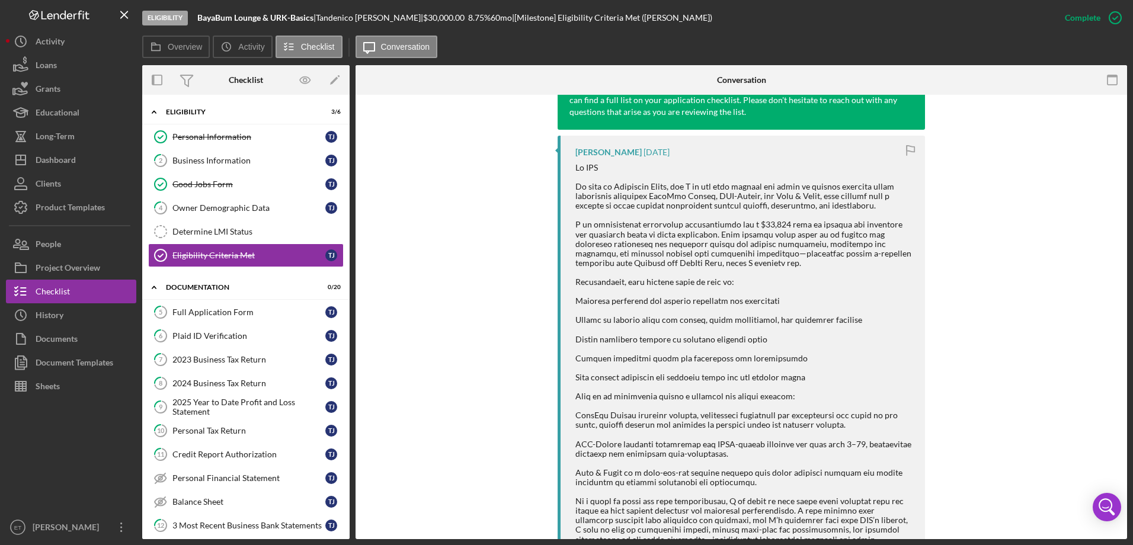
scroll to position [474, 0]
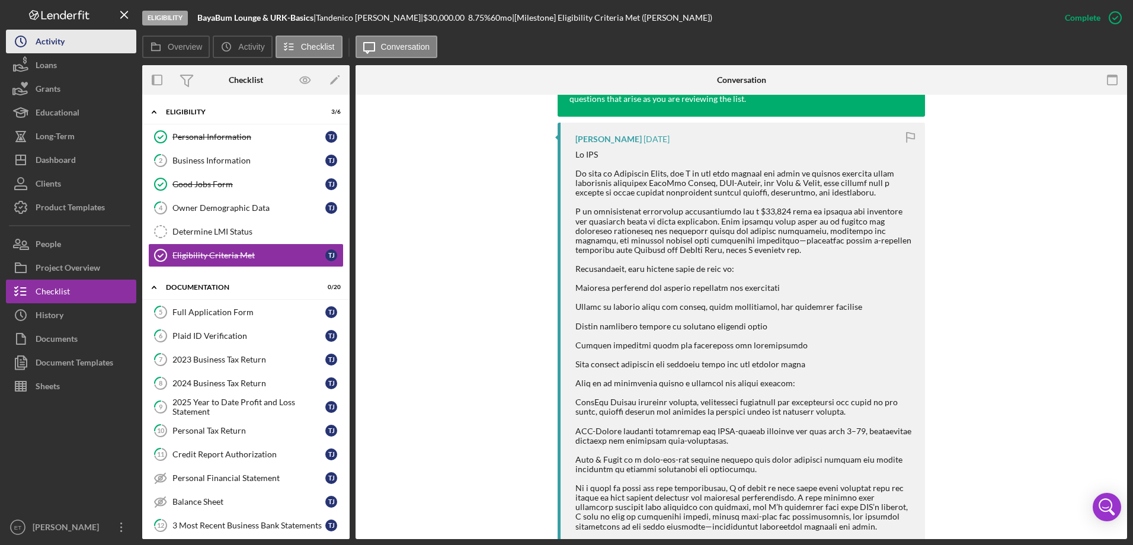
click at [62, 40] on div "Activity" at bounding box center [50, 43] width 29 height 27
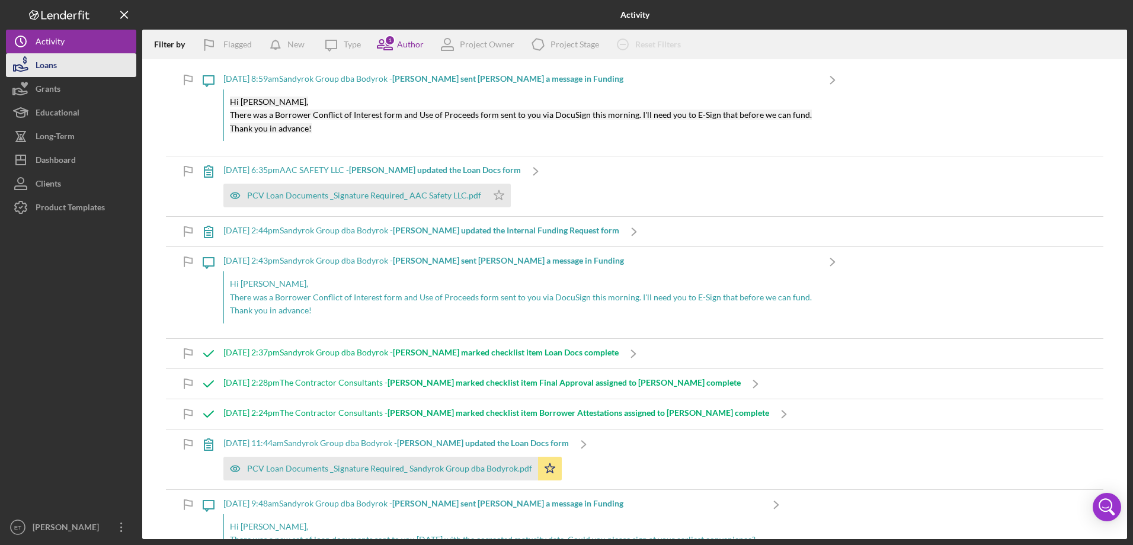
click at [67, 72] on button "Loans" at bounding box center [71, 65] width 130 height 24
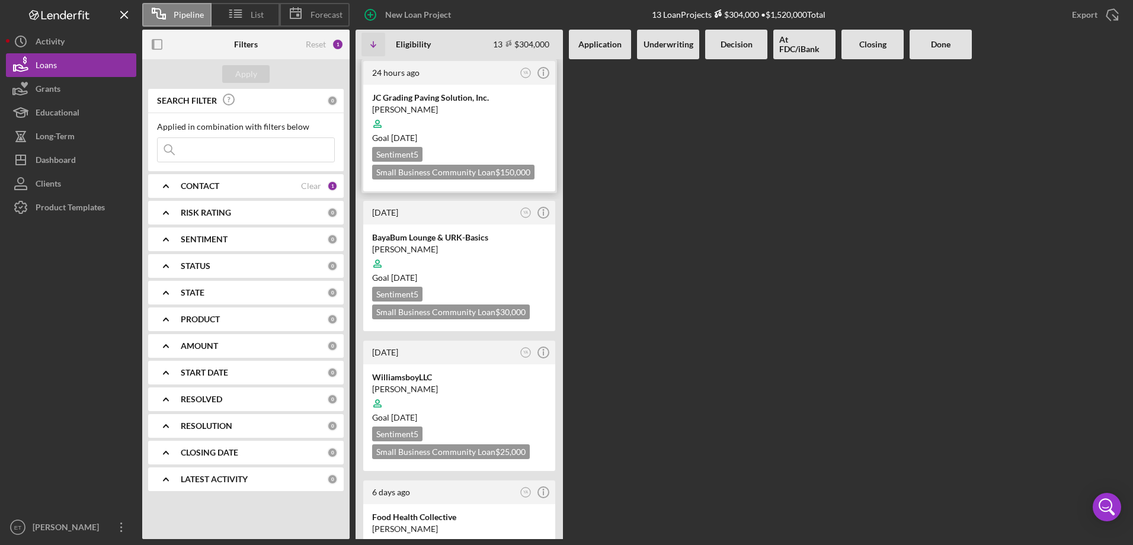
click at [462, 107] on div "[PERSON_NAME]" at bounding box center [459, 110] width 174 height 12
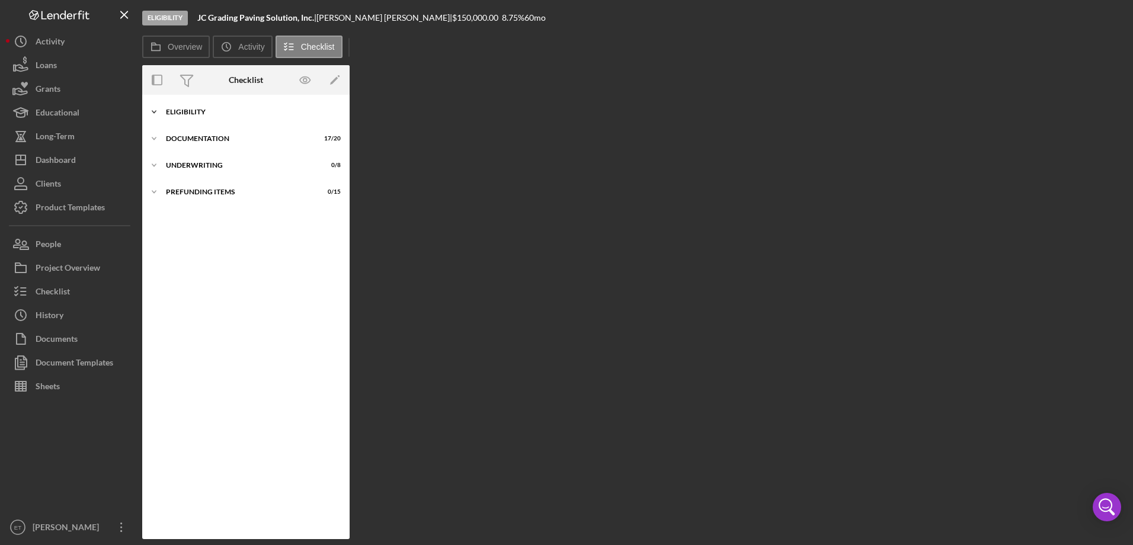
click at [198, 119] on div "Icon/Expander Eligibility 6 / 6" at bounding box center [245, 112] width 207 height 24
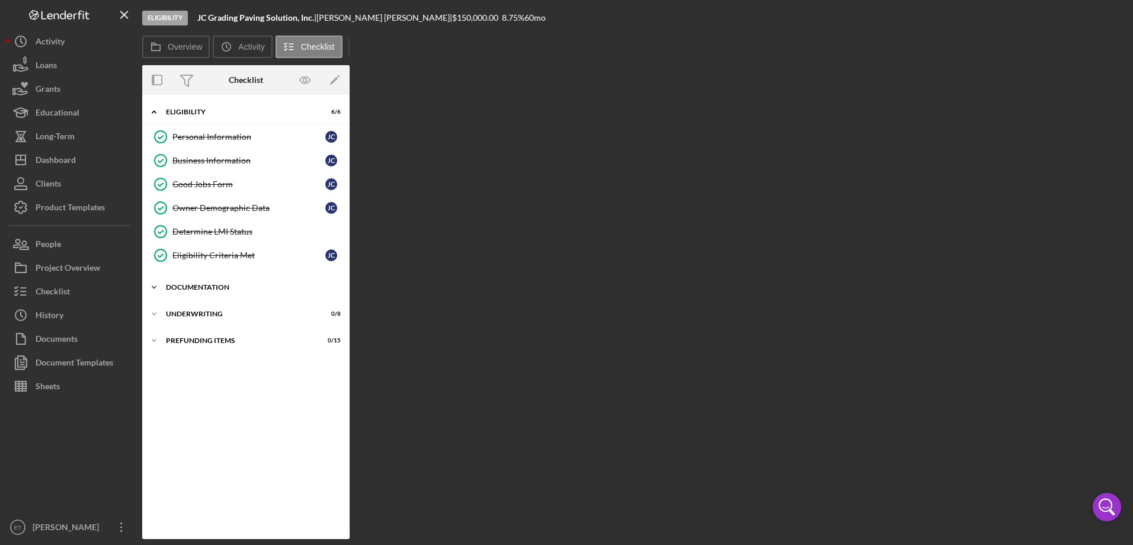
click at [205, 280] on div "Icon/Expander Documentation 17 / 20" at bounding box center [245, 288] width 207 height 24
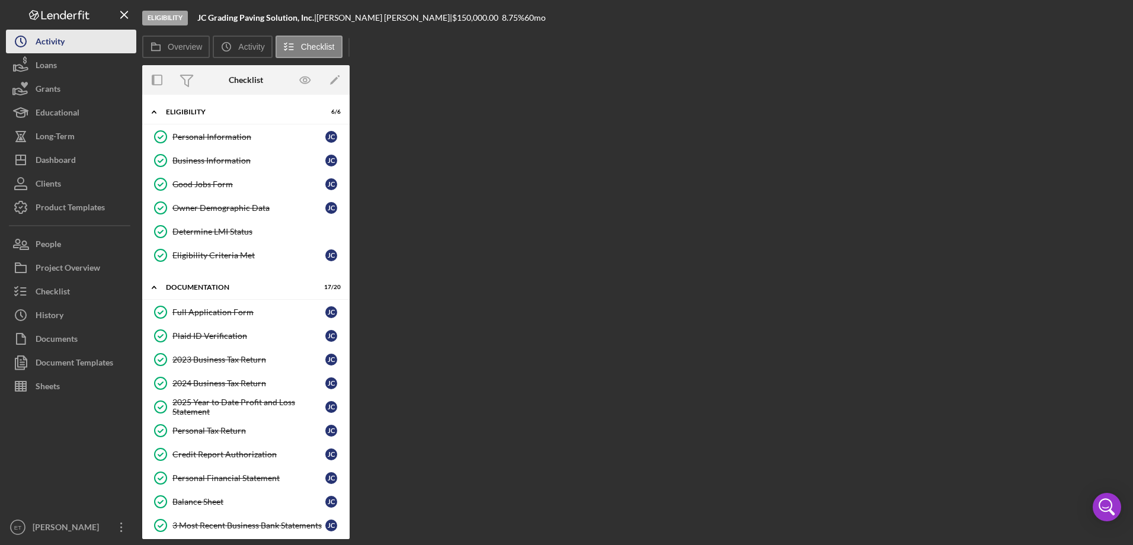
click at [71, 30] on button "Icon/History Activity" at bounding box center [71, 42] width 130 height 24
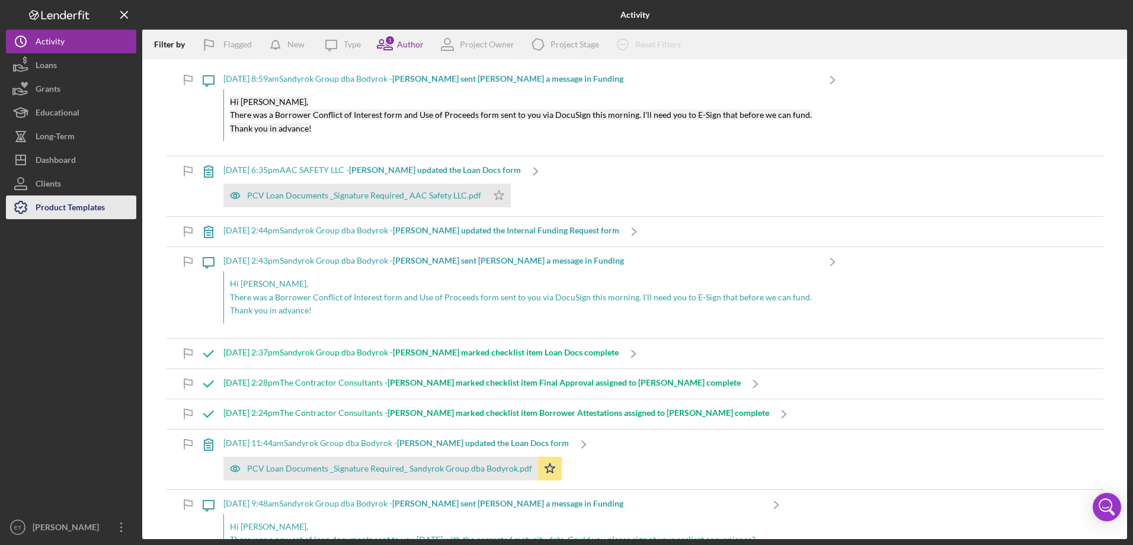
click at [68, 203] on div "Product Templates" at bounding box center [70, 209] width 69 height 27
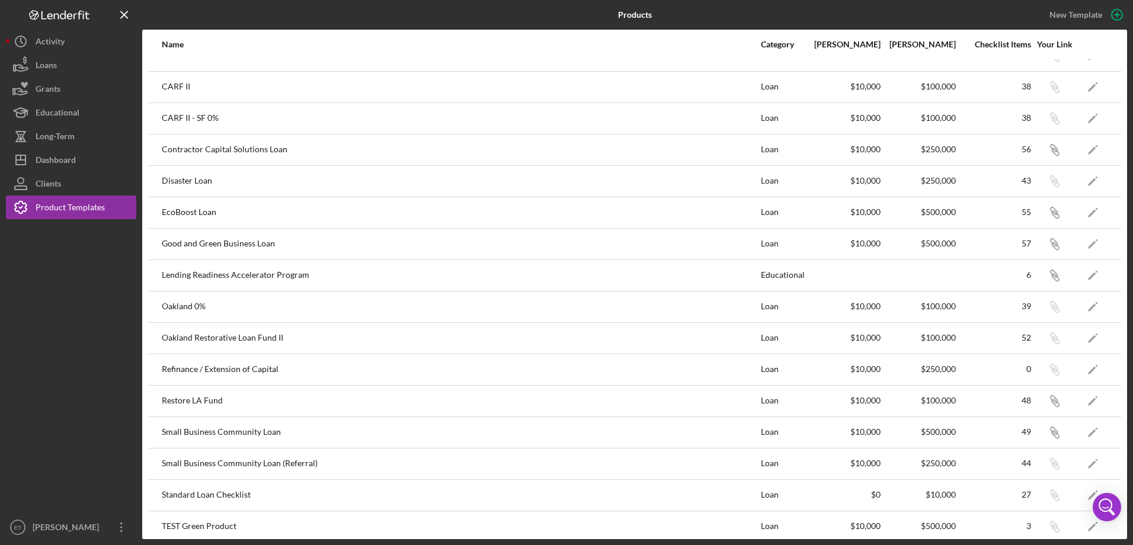
scroll to position [29, 0]
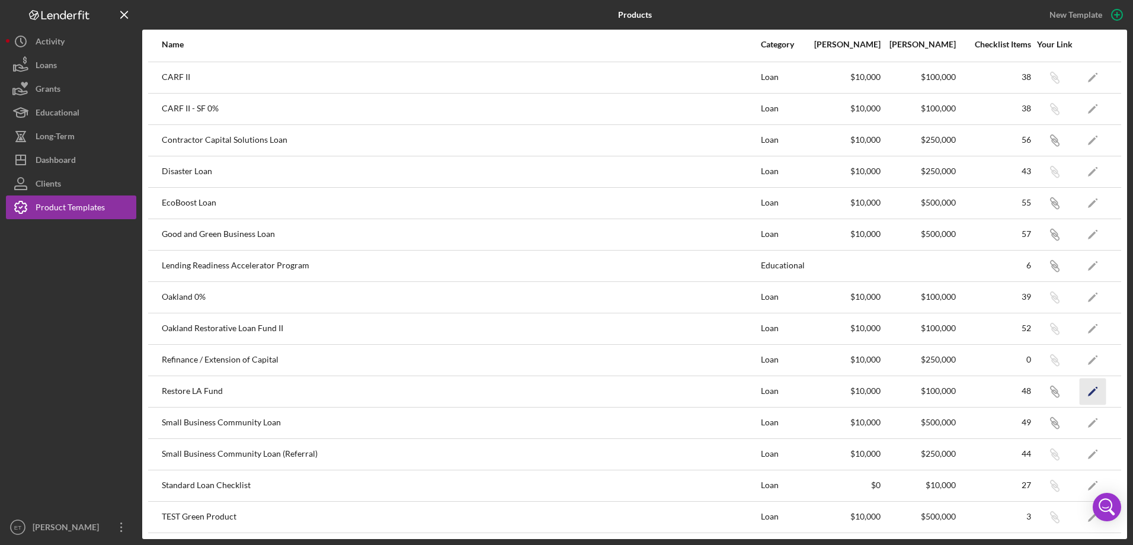
click at [1088, 392] on polygon "button" at bounding box center [1092, 392] width 8 height 8
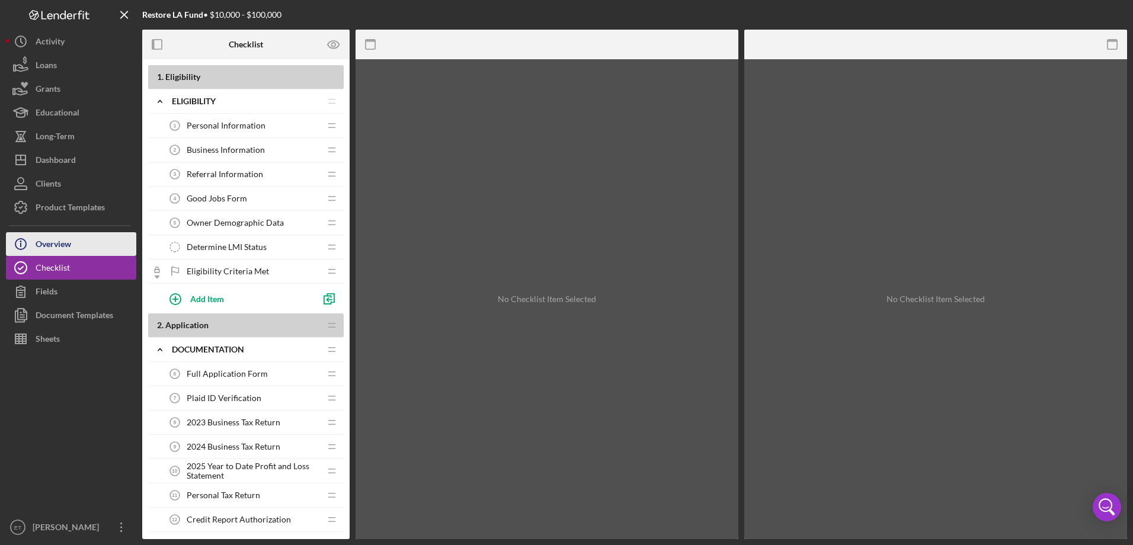
click at [83, 245] on button "Icon/Info Overview" at bounding box center [71, 244] width 130 height 24
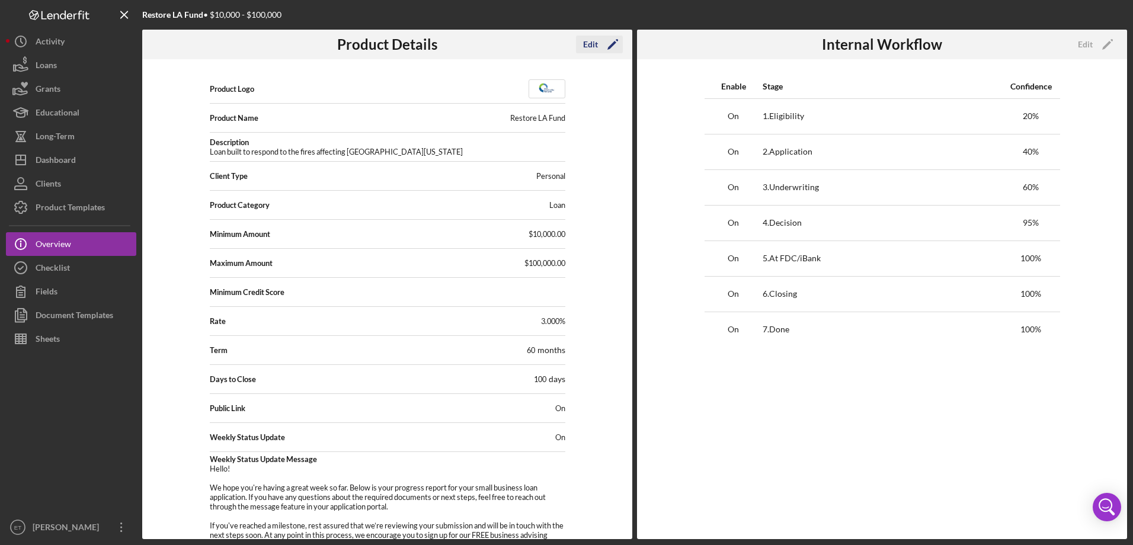
click at [596, 47] on div "Edit" at bounding box center [590, 45] width 15 height 18
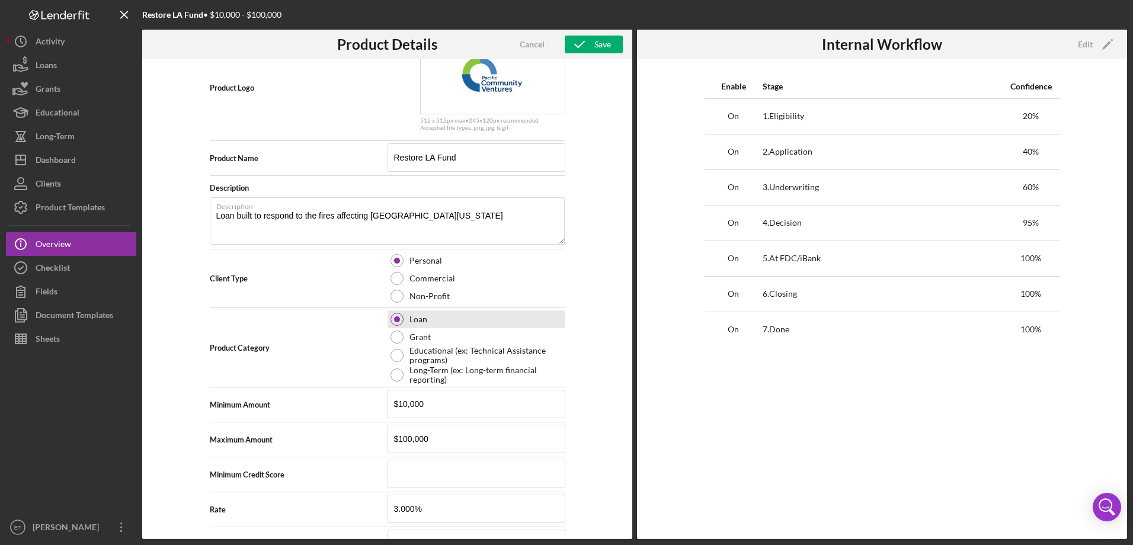
scroll to position [59, 0]
